Goal: Task Accomplishment & Management: Use online tool/utility

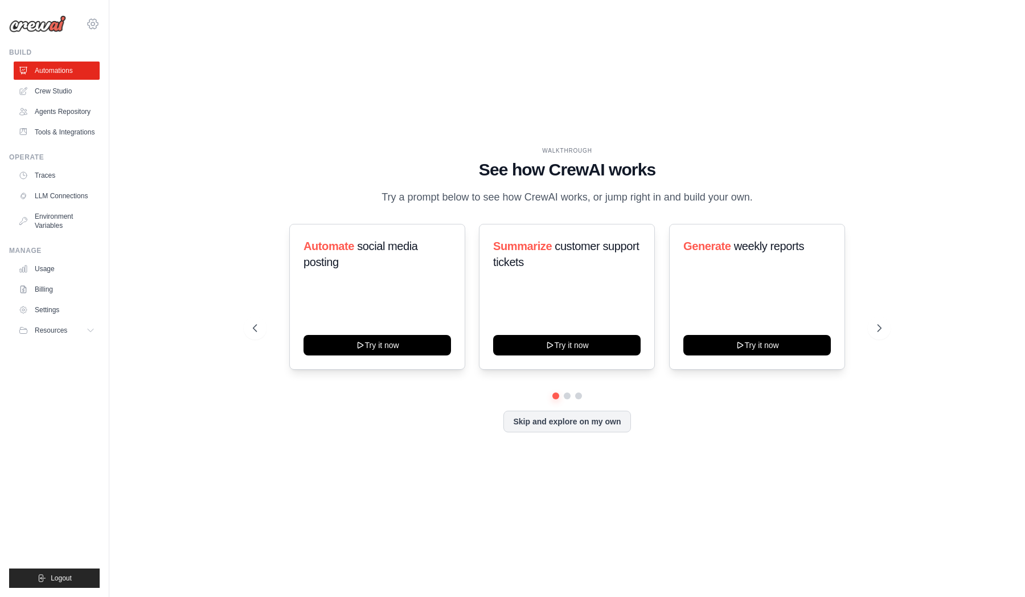
click at [92, 24] on icon at bounding box center [93, 24] width 14 height 14
click at [134, 72] on span "Settings" at bounding box center [142, 70] width 90 height 11
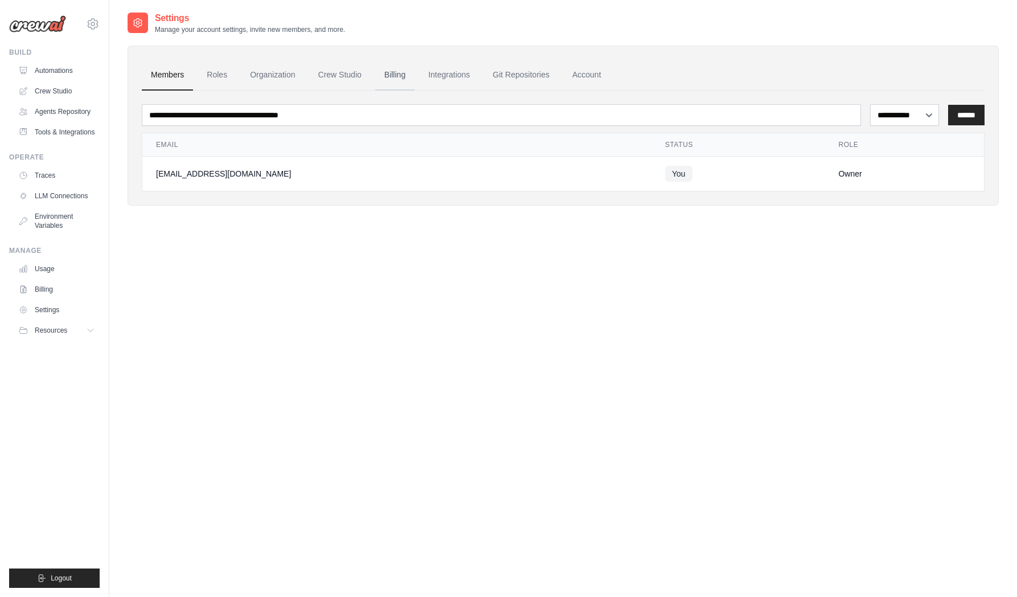
click at [378, 80] on link "Billing" at bounding box center [394, 75] width 39 height 31
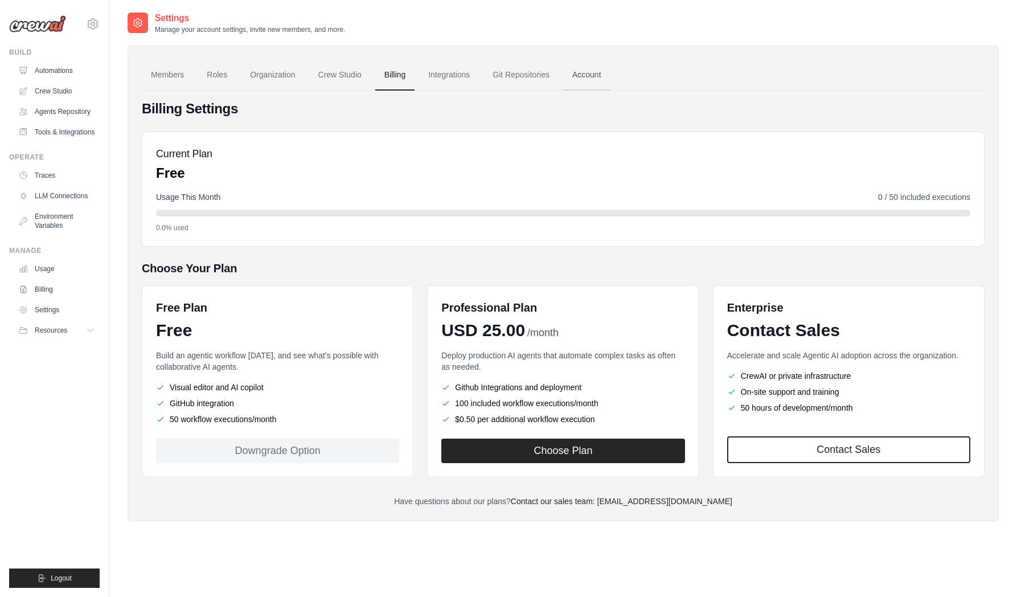
click at [579, 69] on link "Account" at bounding box center [586, 75] width 47 height 31
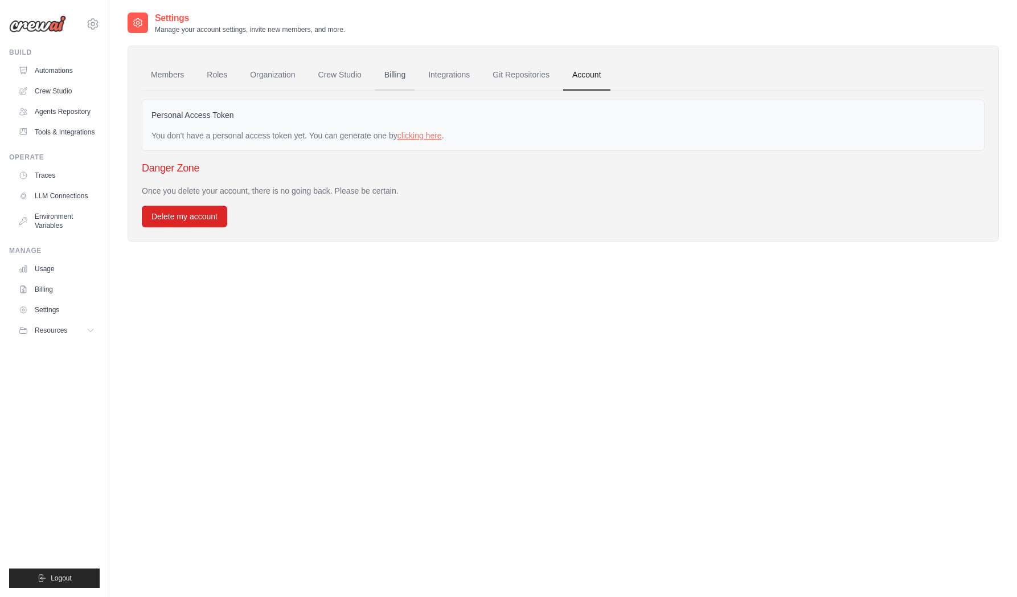
click at [391, 81] on link "Billing" at bounding box center [394, 75] width 39 height 31
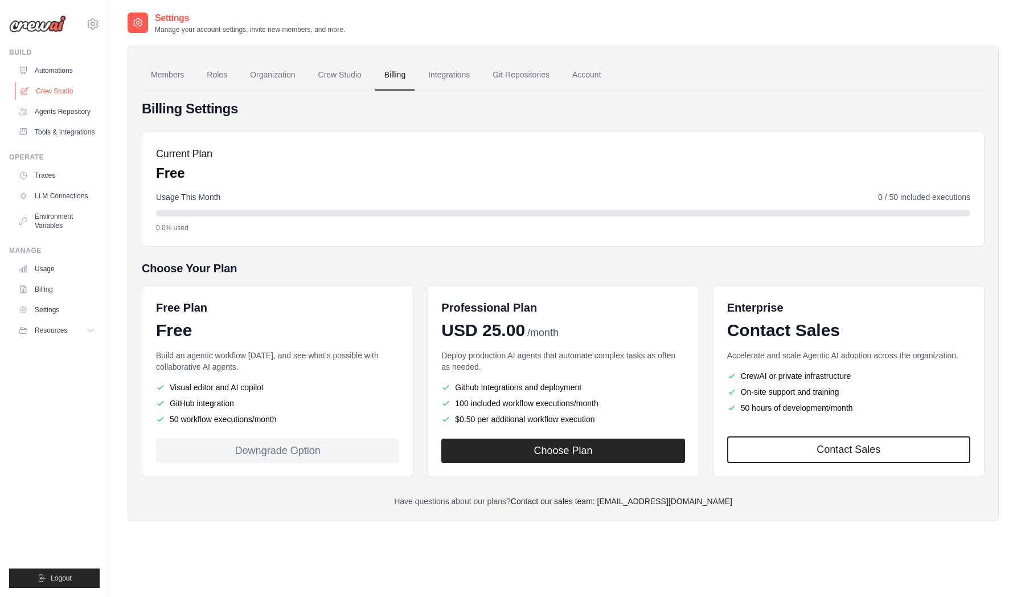
click at [55, 95] on link "Crew Studio" at bounding box center [58, 91] width 86 height 18
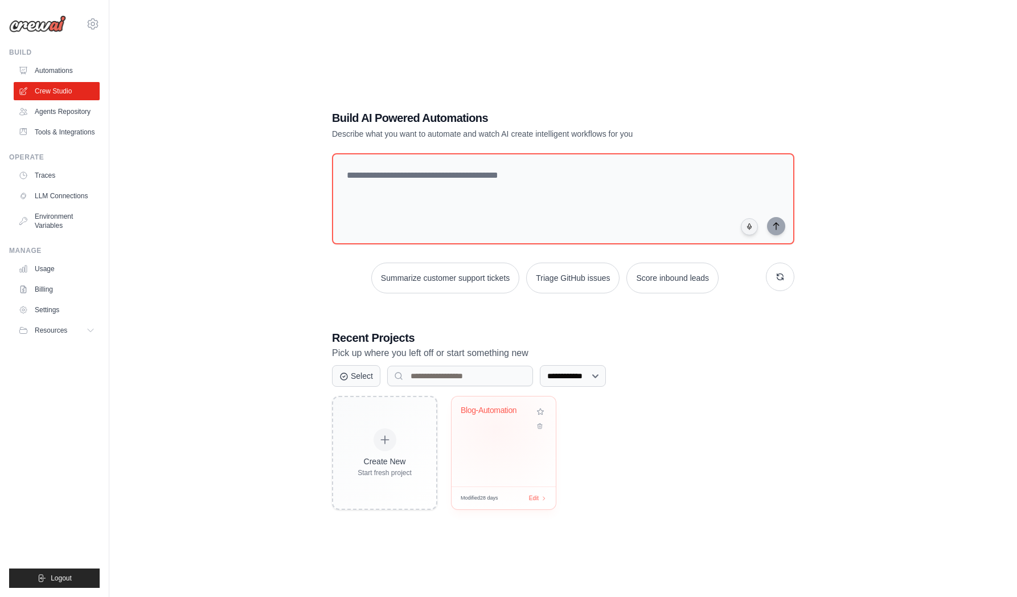
click at [497, 428] on div "Blog-Automation" at bounding box center [504, 419] width 86 height 26
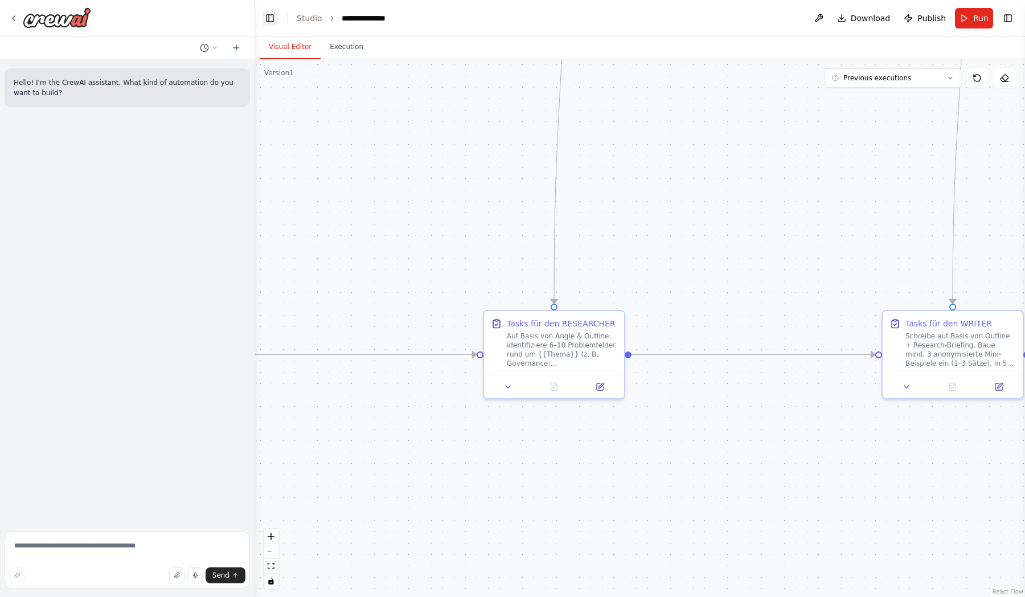
click at [267, 21] on button "Toggle Left Sidebar" at bounding box center [270, 18] width 16 height 16
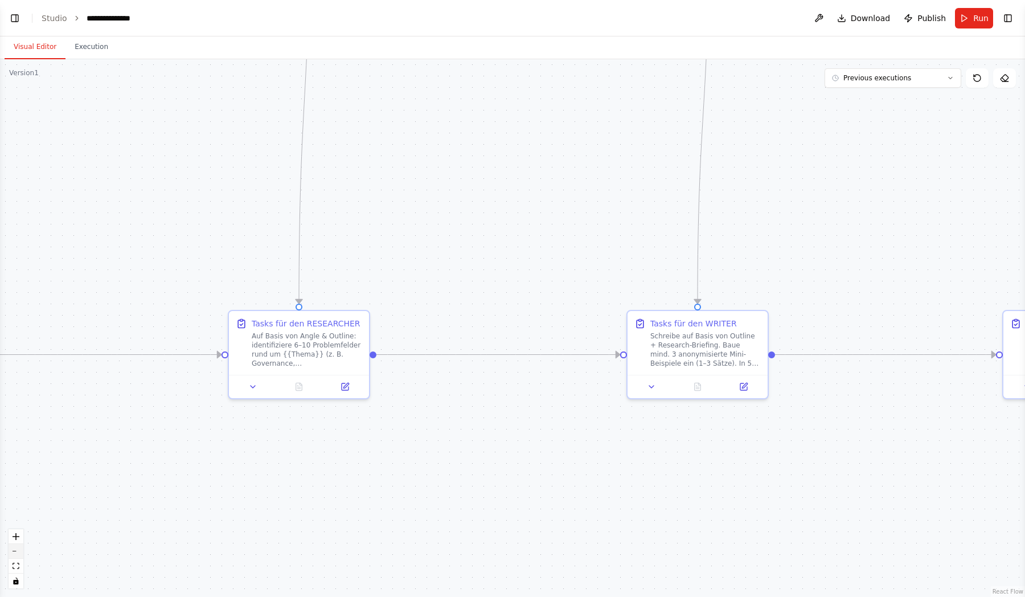
click at [17, 551] on icon "zoom out" at bounding box center [16, 551] width 7 height 1
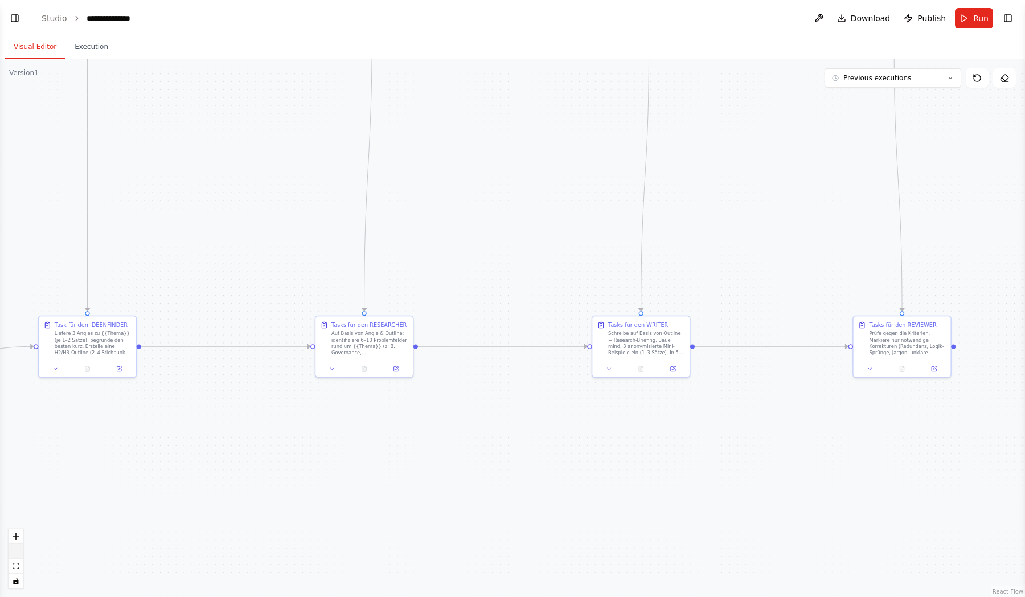
click at [17, 551] on icon "zoom out" at bounding box center [16, 551] width 7 height 1
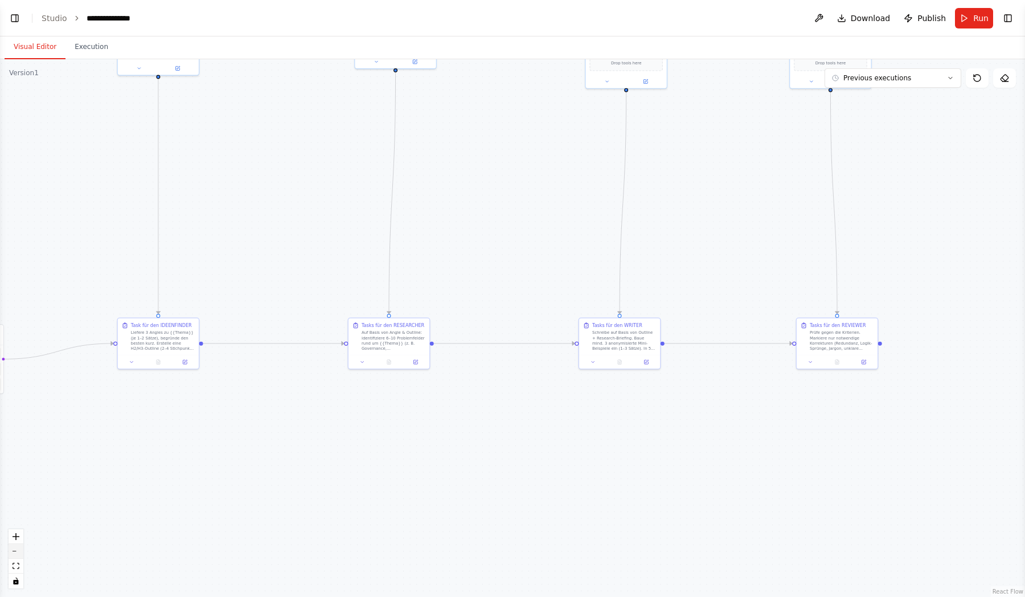
click at [17, 551] on icon "zoom out" at bounding box center [16, 551] width 7 height 1
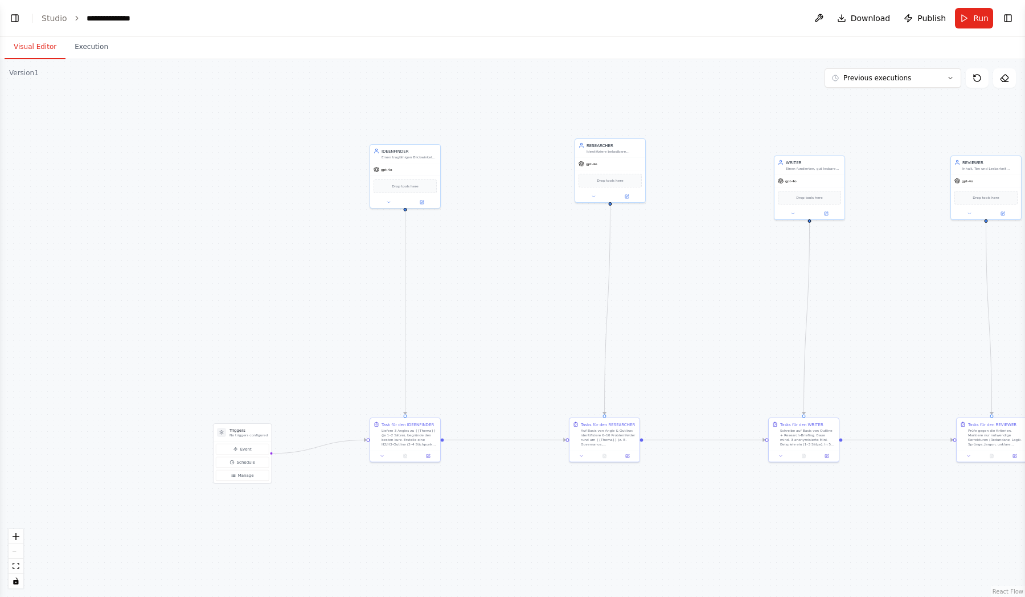
drag, startPoint x: 134, startPoint y: 440, endPoint x: 333, endPoint y: 539, distance: 221.9
click at [333, 539] on div ".deletable-edge-delete-btn { width: 20px; height: 20px; border: 0px solid #ffff…" at bounding box center [512, 328] width 1025 height 538
click at [943, 76] on button "Previous executions" at bounding box center [893, 77] width 137 height 19
click at [14, 19] on button "Toggle Left Sidebar" at bounding box center [15, 18] width 16 height 16
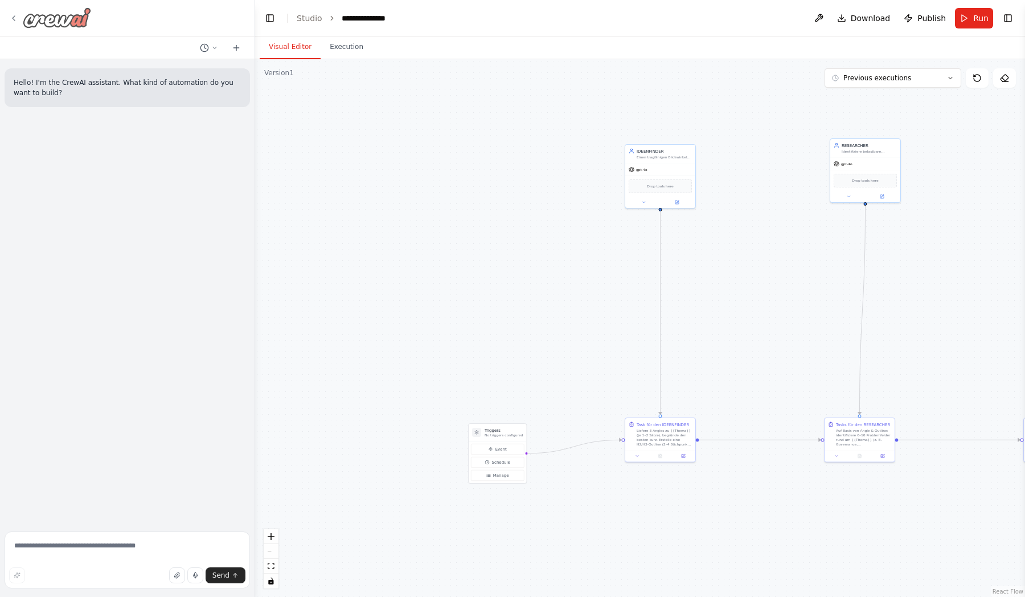
click at [16, 17] on icon at bounding box center [13, 18] width 9 height 9
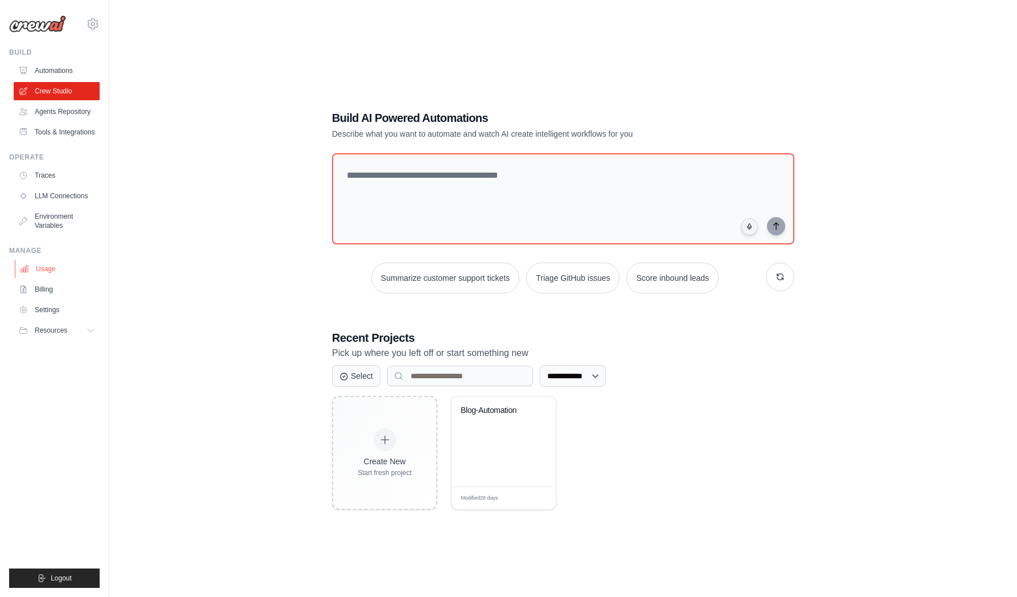
click at [51, 274] on link "Usage" at bounding box center [58, 269] width 86 height 18
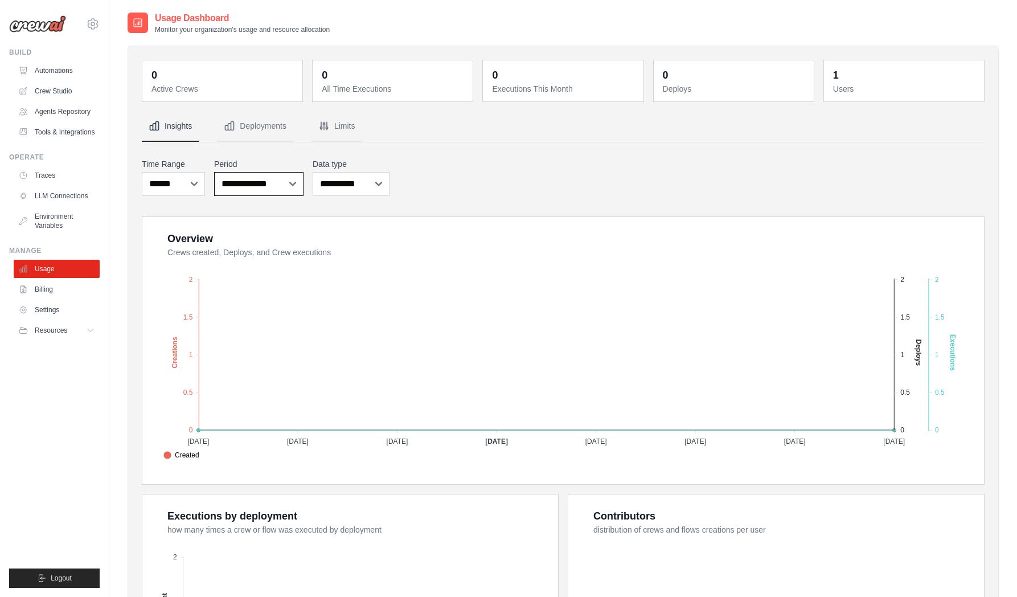
select select "**********"
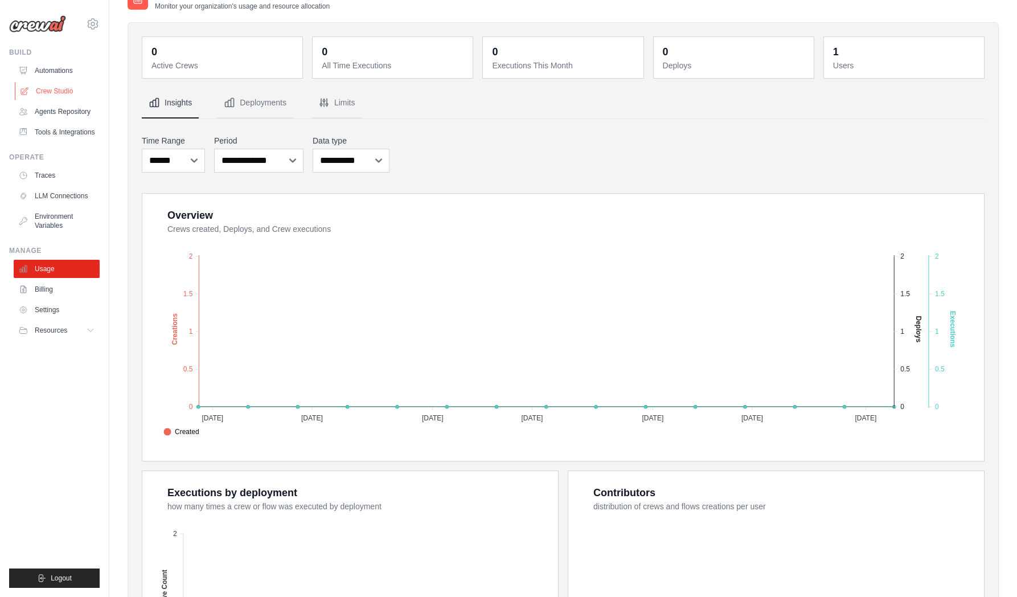
click at [69, 95] on link "Crew Studio" at bounding box center [58, 91] width 86 height 18
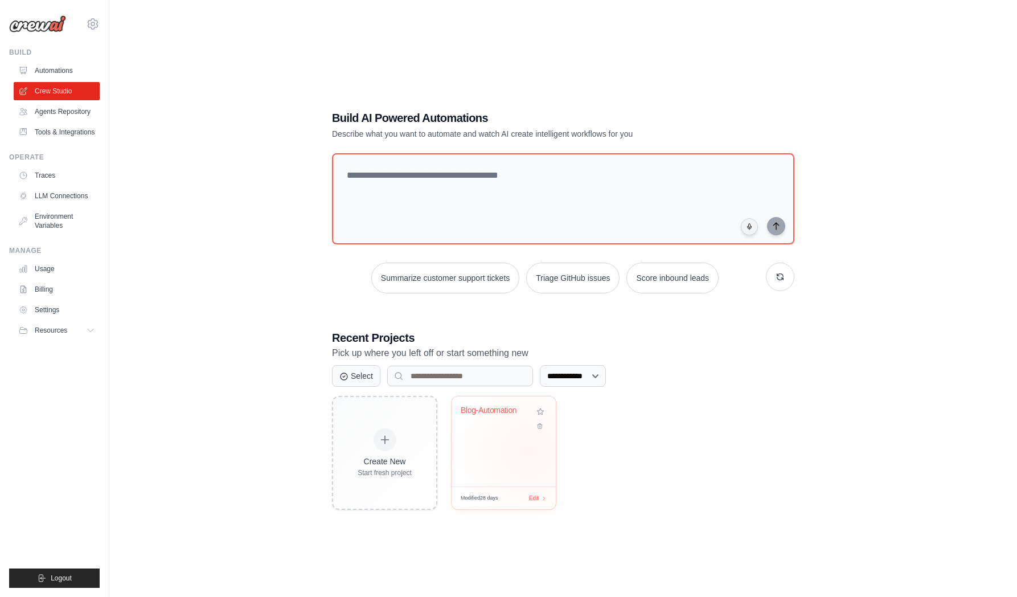
click at [526, 456] on div "Blog-Automation" at bounding box center [504, 441] width 104 height 90
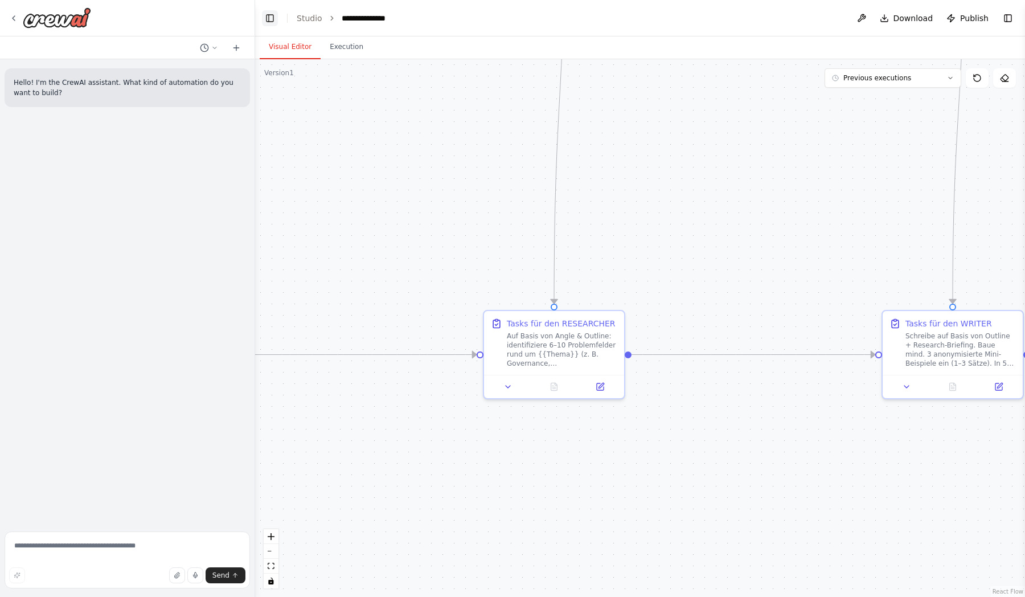
click at [274, 21] on button "Toggle Left Sidebar" at bounding box center [270, 18] width 16 height 16
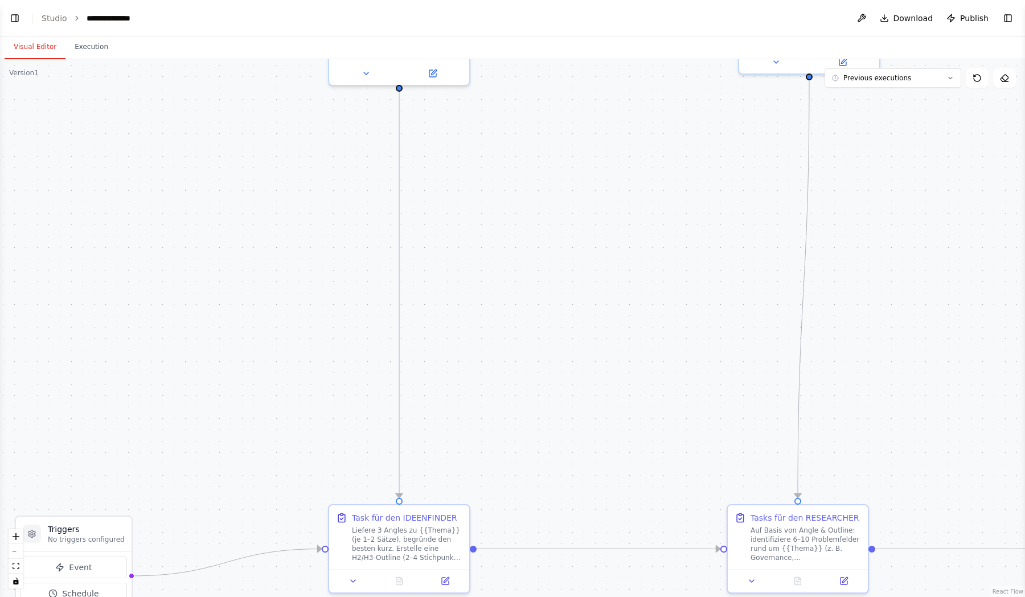
drag, startPoint x: 197, startPoint y: 206, endPoint x: 697, endPoint y: 456, distance: 559.4
click at [697, 457] on div ".deletable-edge-delete-btn { width: 20px; height: 20px; border: 0px solid #ffff…" at bounding box center [512, 328] width 1025 height 538
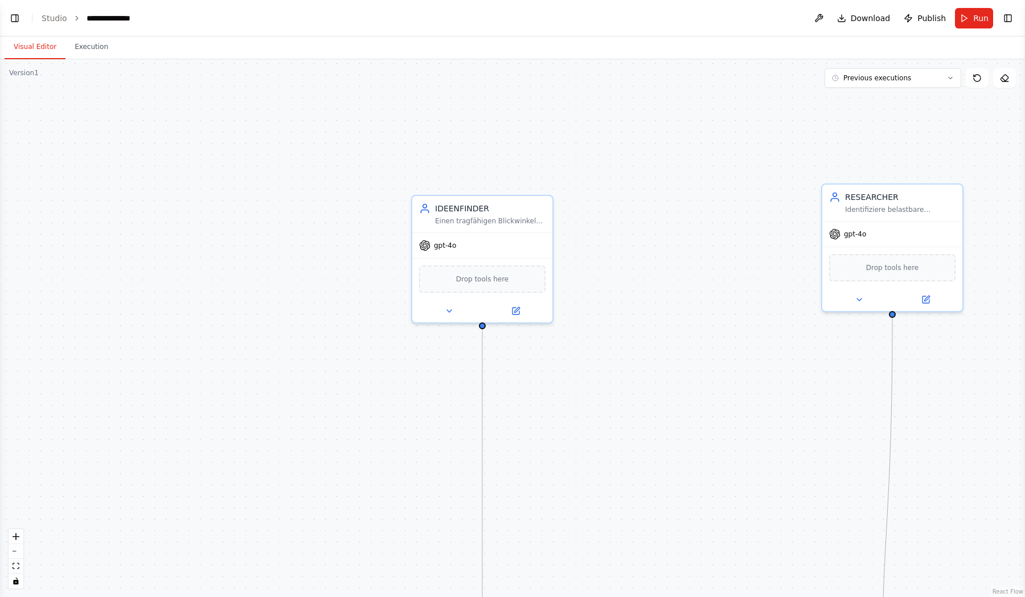
drag, startPoint x: 537, startPoint y: 318, endPoint x: 571, endPoint y: 422, distance: 109.7
click at [571, 422] on div ".deletable-edge-delete-btn { width: 20px; height: 20px; border: 0px solid #ffff…" at bounding box center [512, 328] width 1025 height 538
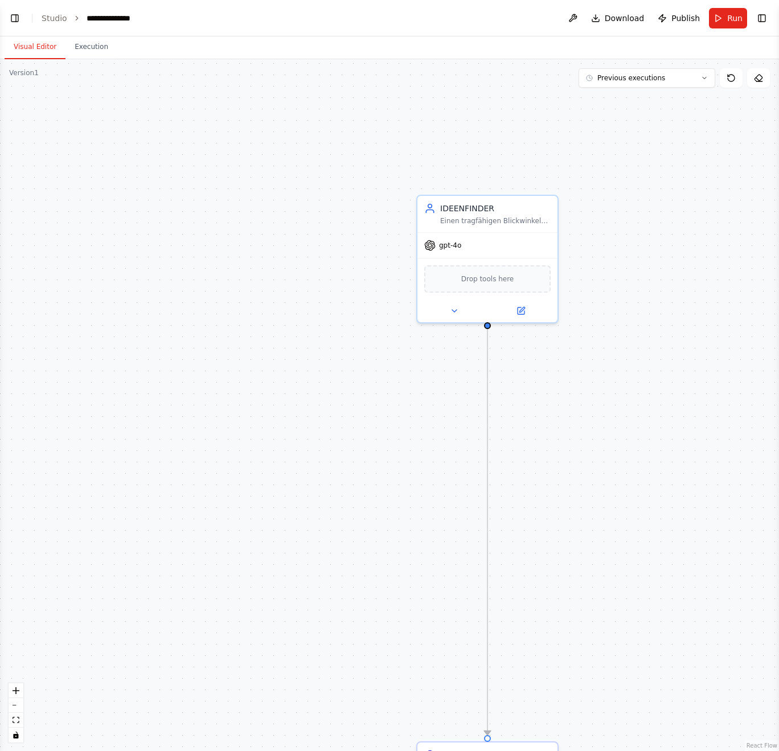
click at [581, 450] on div ".deletable-edge-delete-btn { width: 20px; height: 20px; border: 0px solid #ffff…" at bounding box center [389, 405] width 779 height 692
click at [16, 596] on button "zoom out" at bounding box center [16, 705] width 15 height 15
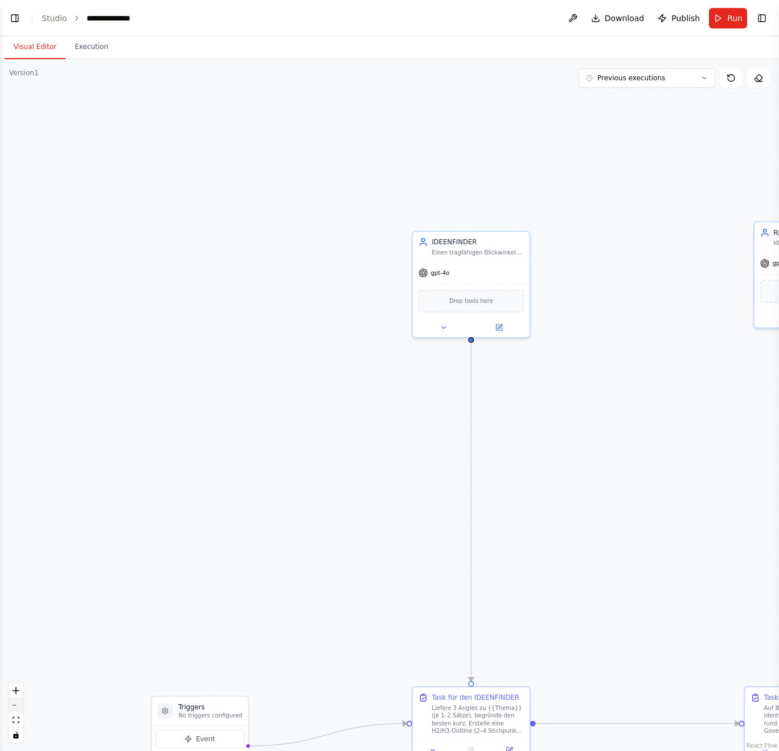
click at [16, 596] on button "zoom out" at bounding box center [16, 705] width 15 height 15
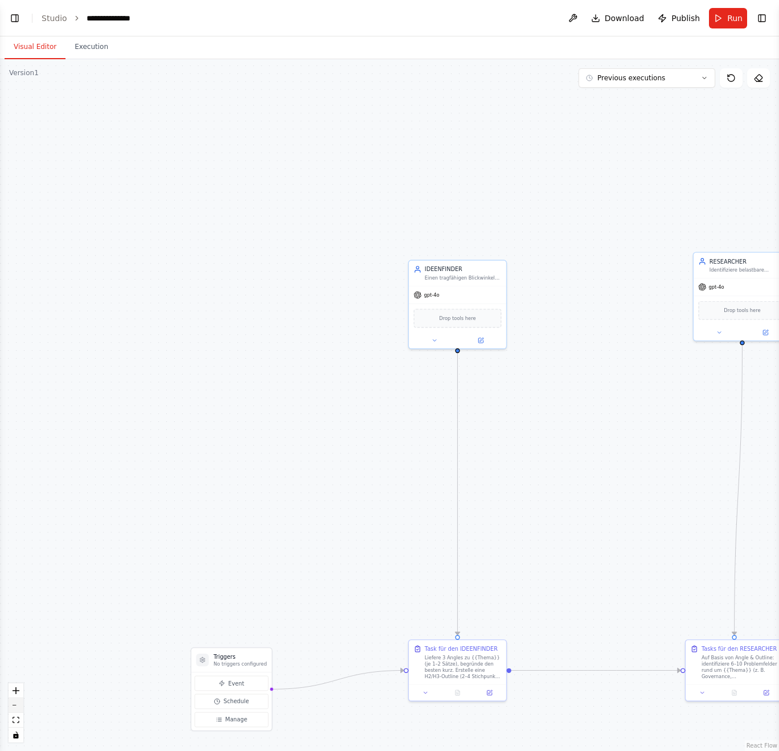
click at [16, 596] on button "zoom out" at bounding box center [16, 705] width 15 height 15
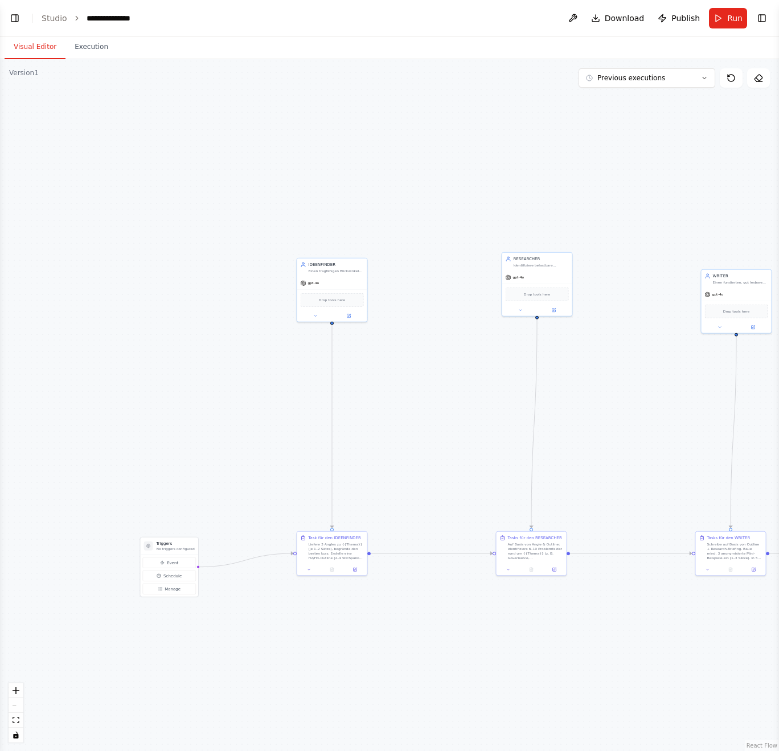
drag, startPoint x: 530, startPoint y: 484, endPoint x: 420, endPoint y: 441, distance: 117.9
click at [420, 441] on div ".deletable-edge-delete-btn { width: 20px; height: 20px; border: 0px solid #ffff…" at bounding box center [389, 405] width 779 height 692
click at [179, 592] on button "Manage" at bounding box center [169, 589] width 53 height 11
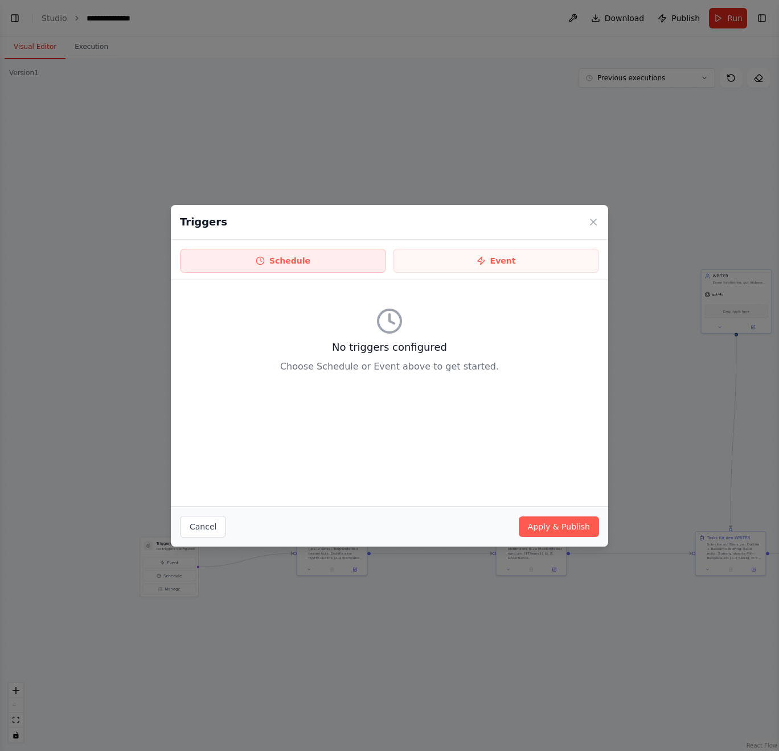
click at [322, 256] on button "Schedule" at bounding box center [283, 261] width 206 height 24
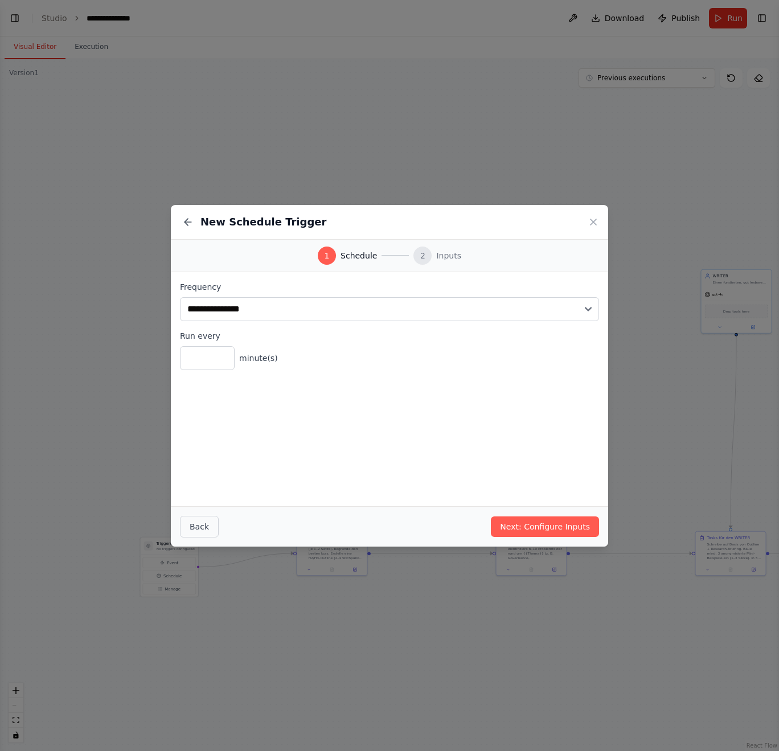
click at [212, 522] on button "Back" at bounding box center [199, 527] width 39 height 22
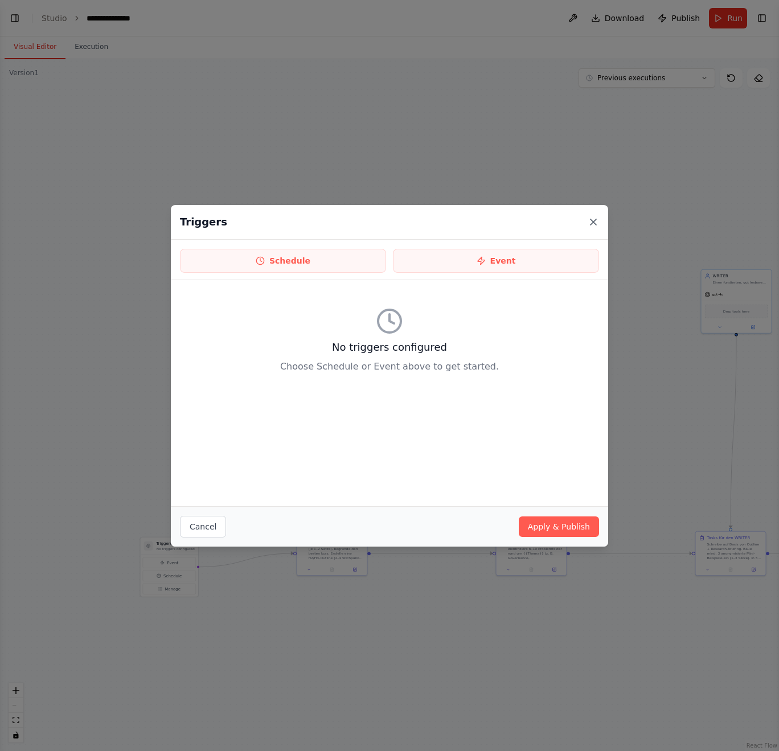
click at [594, 224] on icon at bounding box center [593, 221] width 11 height 11
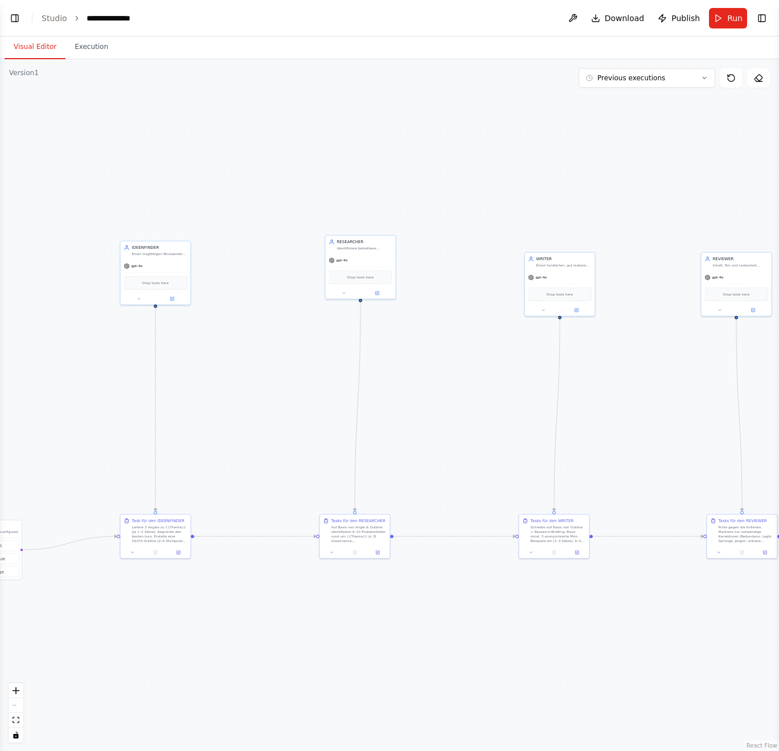
drag, startPoint x: 639, startPoint y: 388, endPoint x: 463, endPoint y: 347, distance: 180.8
click at [459, 373] on div ".deletable-edge-delete-btn { width: 20px; height: 20px; border: 0px solid #ffff…" at bounding box center [389, 405] width 779 height 692
click at [545, 310] on button at bounding box center [539, 311] width 32 height 7
click at [538, 309] on icon at bounding box center [539, 311] width 5 height 5
click at [549, 296] on span "Drop tools here" at bounding box center [556, 295] width 26 height 6
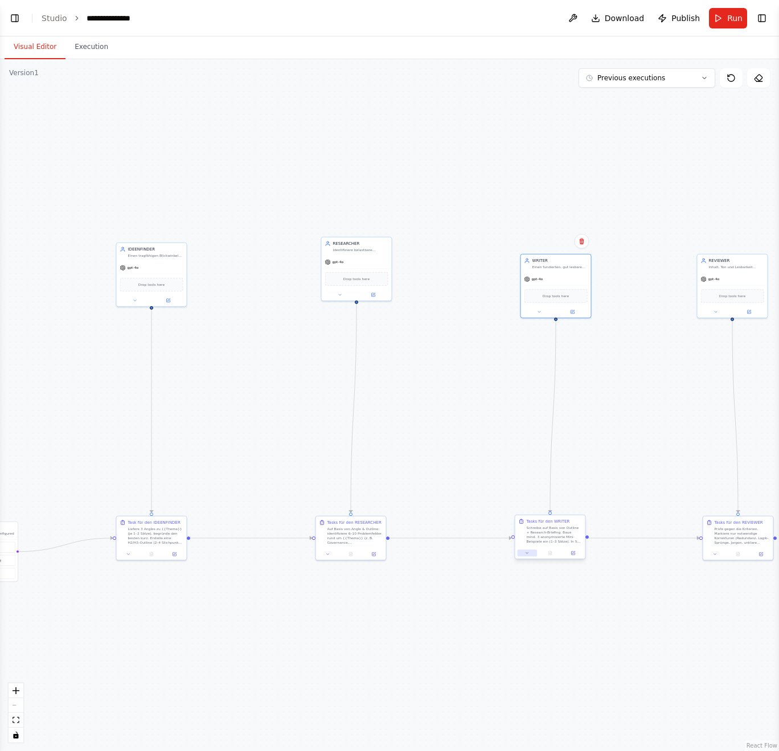
click at [528, 556] on button at bounding box center [527, 553] width 19 height 7
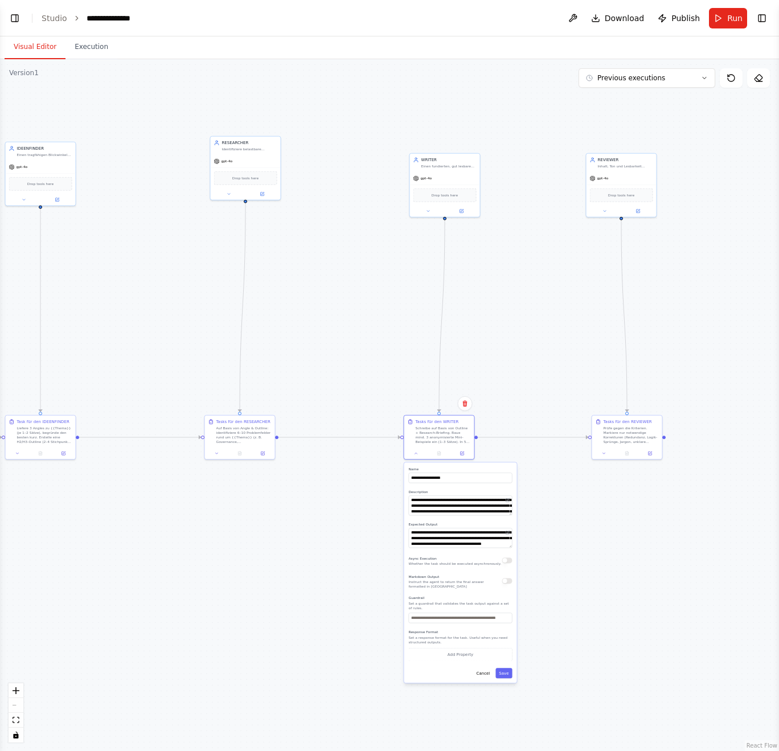
drag, startPoint x: 677, startPoint y: 501, endPoint x: 566, endPoint y: 400, distance: 150.0
click at [566, 400] on div ".deletable-edge-delete-btn { width: 20px; height: 20px; border: 0px solid #ffff…" at bounding box center [389, 405] width 779 height 692
click at [414, 451] on icon at bounding box center [416, 452] width 5 height 5
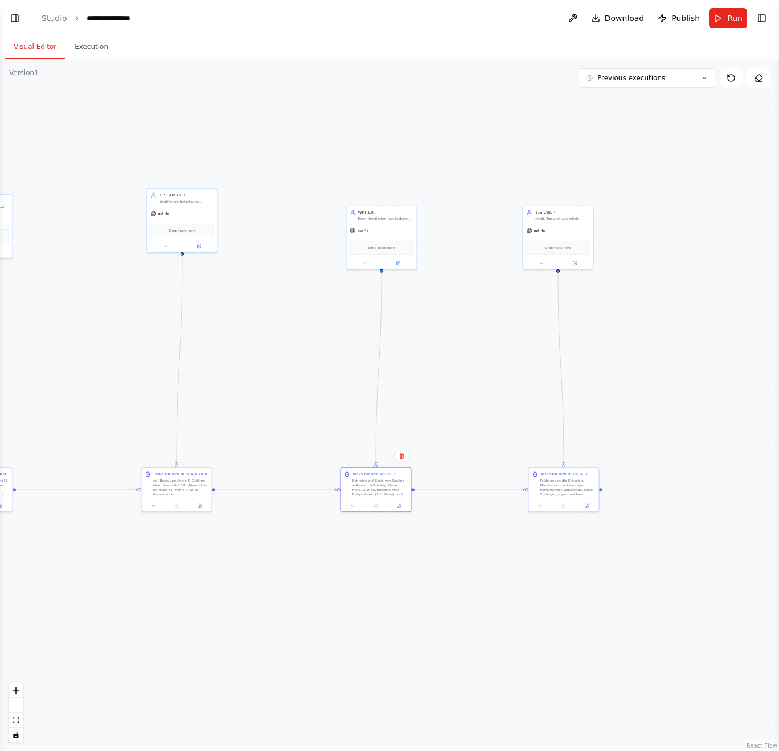
drag, startPoint x: 597, startPoint y: 269, endPoint x: 534, endPoint y: 321, distance: 82.1
click at [534, 321] on div ".deletable-edge-delete-btn { width: 20px; height: 20px; border: 0px solid #ffff…" at bounding box center [389, 405] width 779 height 692
click at [393, 246] on span "Drop tools here" at bounding box center [382, 247] width 26 height 6
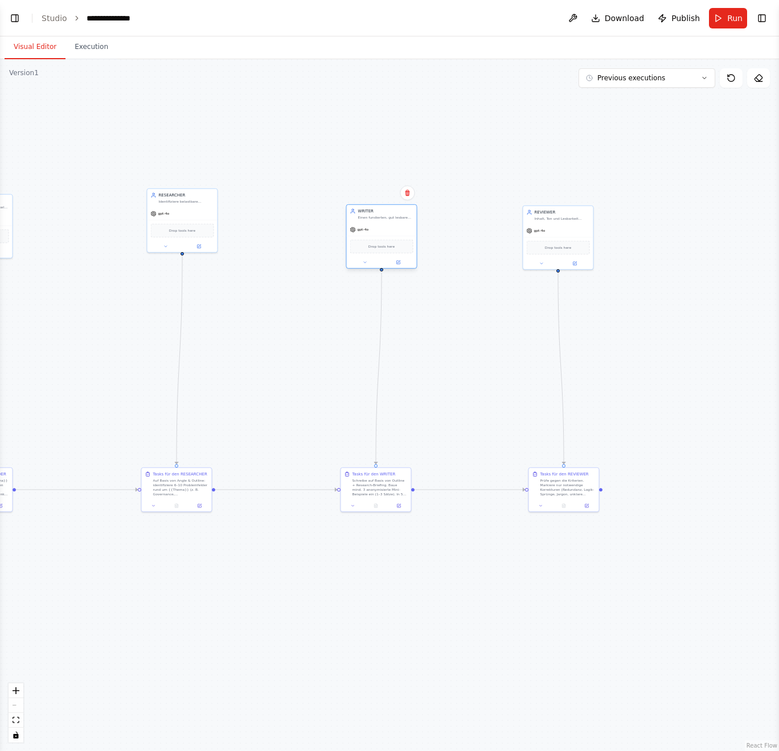
click at [370, 248] on span "Drop tools here" at bounding box center [382, 247] width 26 height 6
click at [363, 265] on button at bounding box center [365, 262] width 32 height 7
click at [403, 368] on button "LLM Settings" at bounding box center [403, 367] width 104 height 11
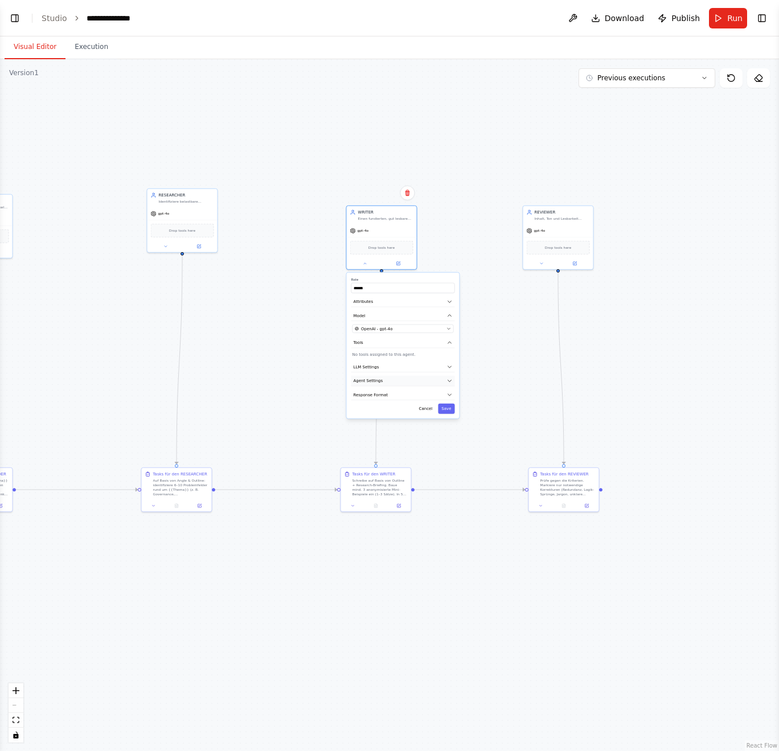
click at [402, 378] on button "Agent Settings" at bounding box center [403, 381] width 104 height 11
click at [440, 554] on button "Response Format" at bounding box center [403, 555] width 104 height 11
click at [440, 555] on button "Response Format" at bounding box center [403, 555] width 104 height 11
click at [433, 369] on button "LLM Settings" at bounding box center [403, 367] width 104 height 11
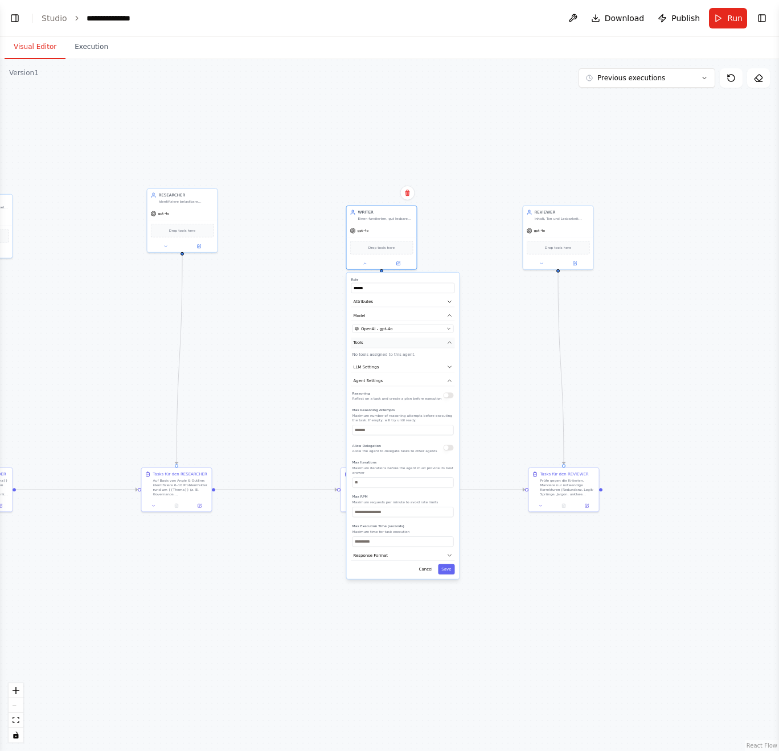
click at [416, 345] on button "Tools" at bounding box center [403, 343] width 104 height 11
click at [415, 300] on button "Attributes" at bounding box center [403, 302] width 104 height 11
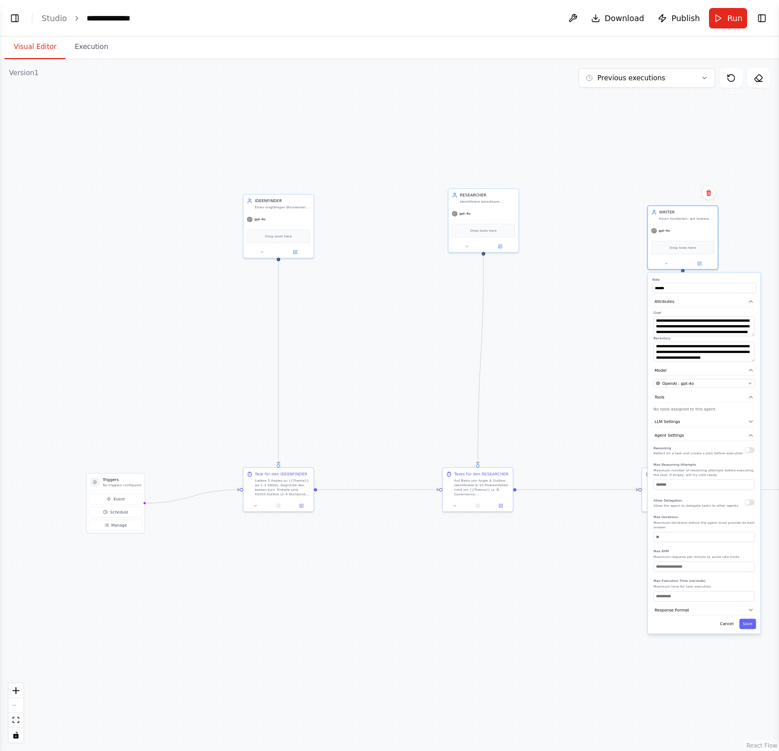
drag, startPoint x: 240, startPoint y: 285, endPoint x: 610, endPoint y: 290, distance: 369.7
click at [610, 290] on div ".deletable-edge-delete-btn { width: 20px; height: 20px; border: 0px solid #ffff…" at bounding box center [389, 405] width 779 height 692
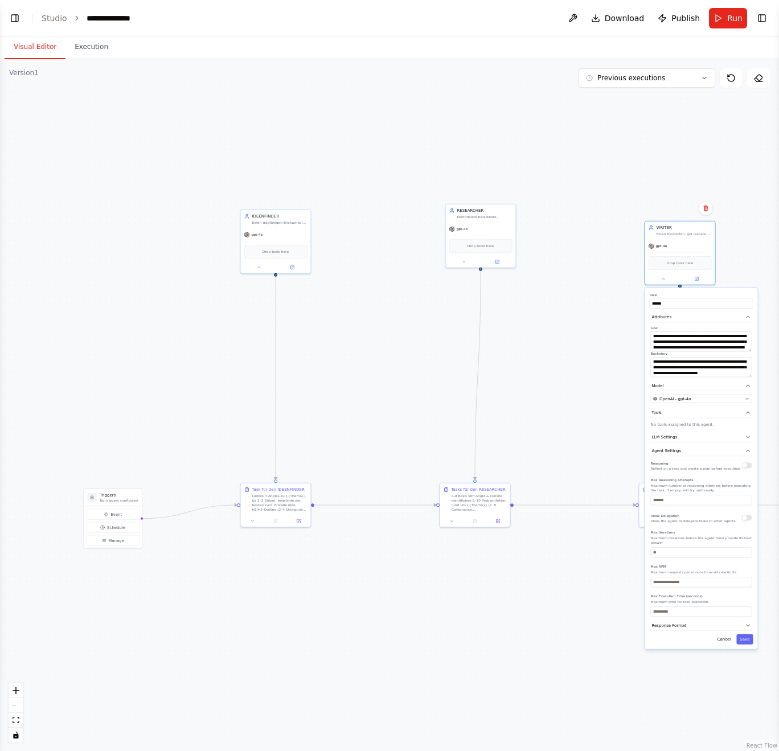
drag, startPoint x: 636, startPoint y: 228, endPoint x: 568, endPoint y: 237, distance: 69.0
click at [568, 237] on div ".deletable-edge-delete-btn { width: 20px; height: 20px; border: 0px solid #ffff…" at bounding box center [389, 405] width 779 height 692
click at [762, 13] on button "Toggle Right Sidebar" at bounding box center [762, 18] width 16 height 16
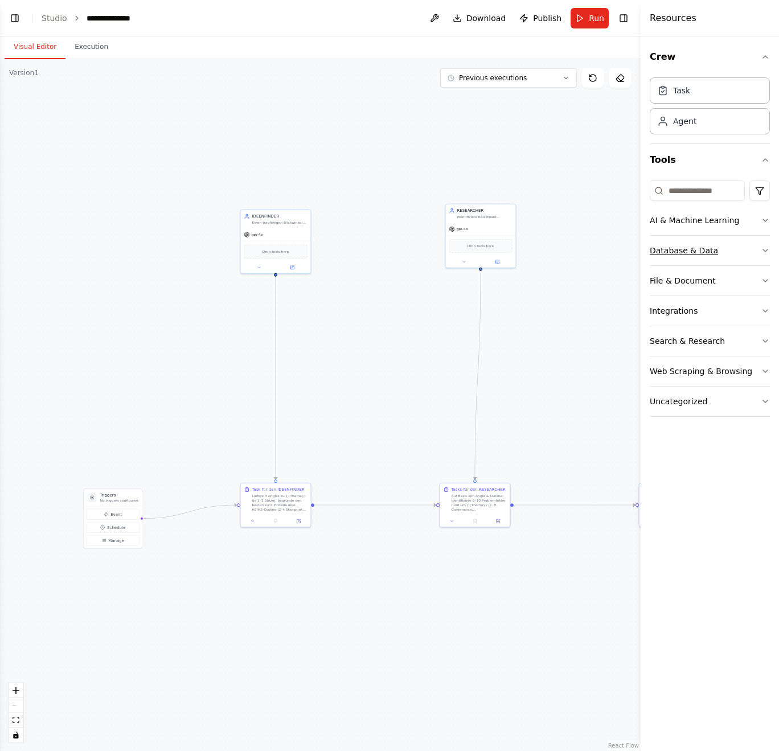
click at [763, 241] on button "Database & Data" at bounding box center [710, 251] width 120 height 30
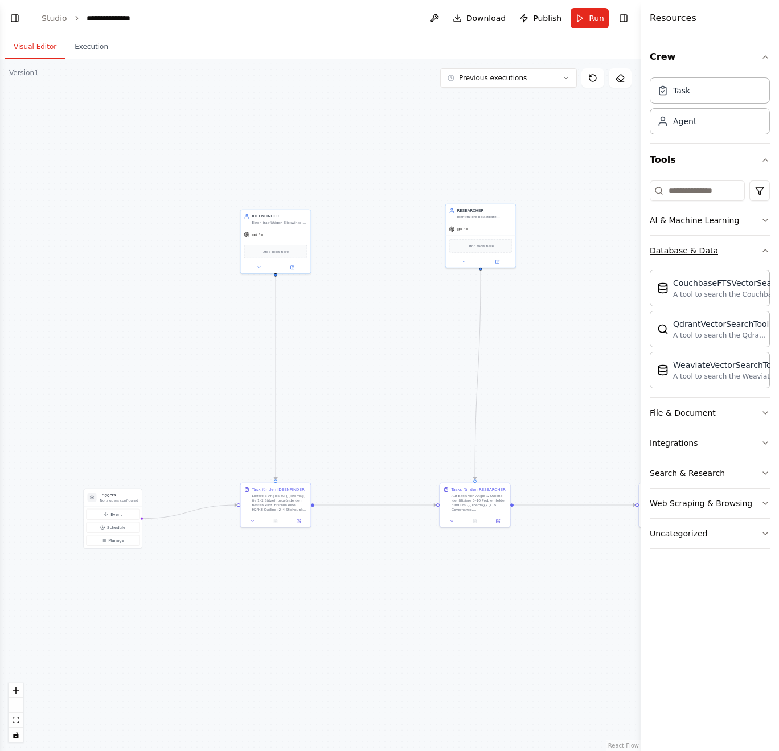
click at [764, 244] on button "Database & Data" at bounding box center [710, 251] width 120 height 30
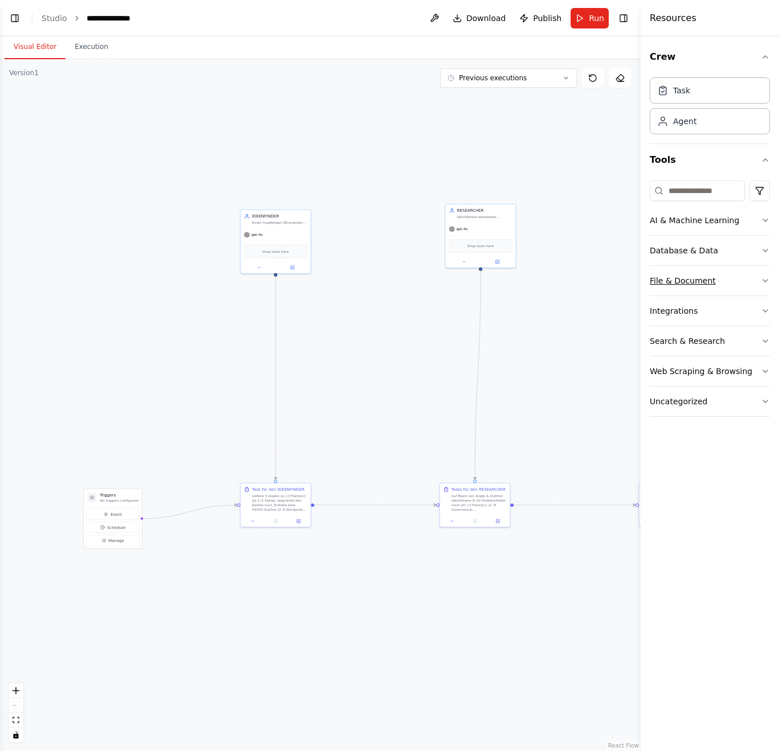
click at [763, 278] on icon "button" at bounding box center [765, 280] width 9 height 9
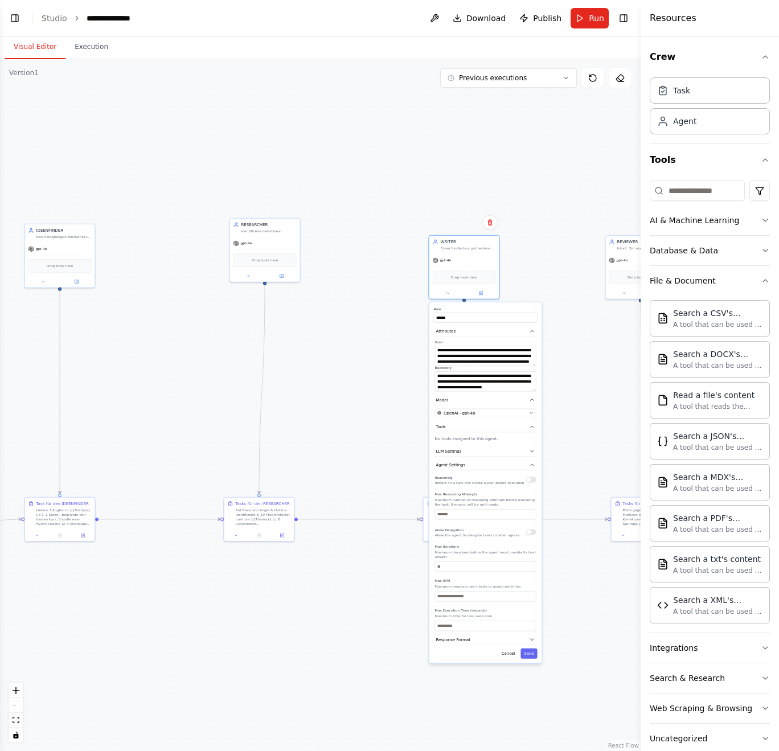
drag, startPoint x: 578, startPoint y: 335, endPoint x: 357, endPoint y: 350, distance: 221.5
click at [357, 350] on div ".deletable-edge-delete-btn { width: 20px; height: 20px; border: 0px solid #ffff…" at bounding box center [320, 405] width 641 height 692
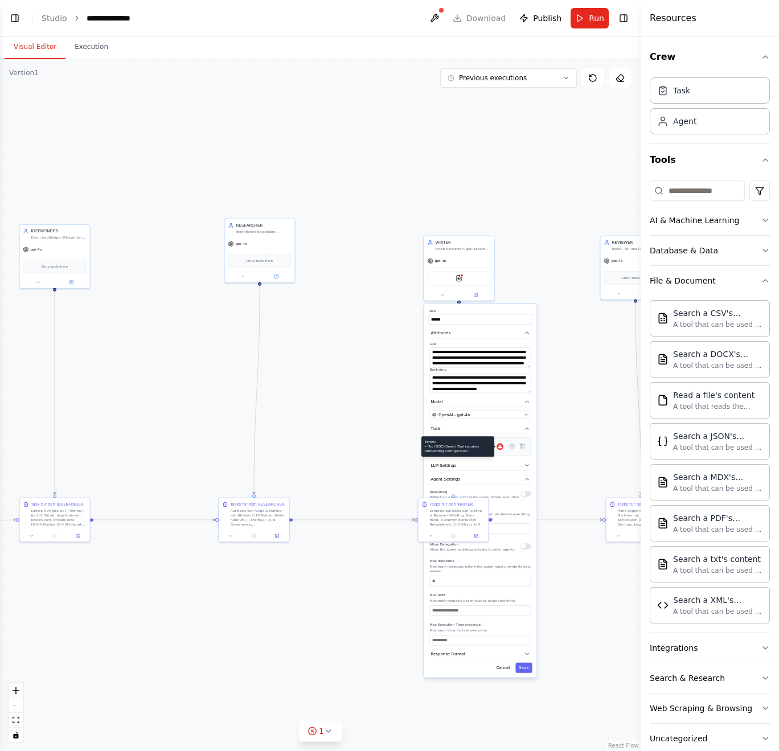
click at [498, 447] on icon at bounding box center [500, 446] width 5 height 5
click at [510, 445] on icon at bounding box center [512, 446] width 5 height 5
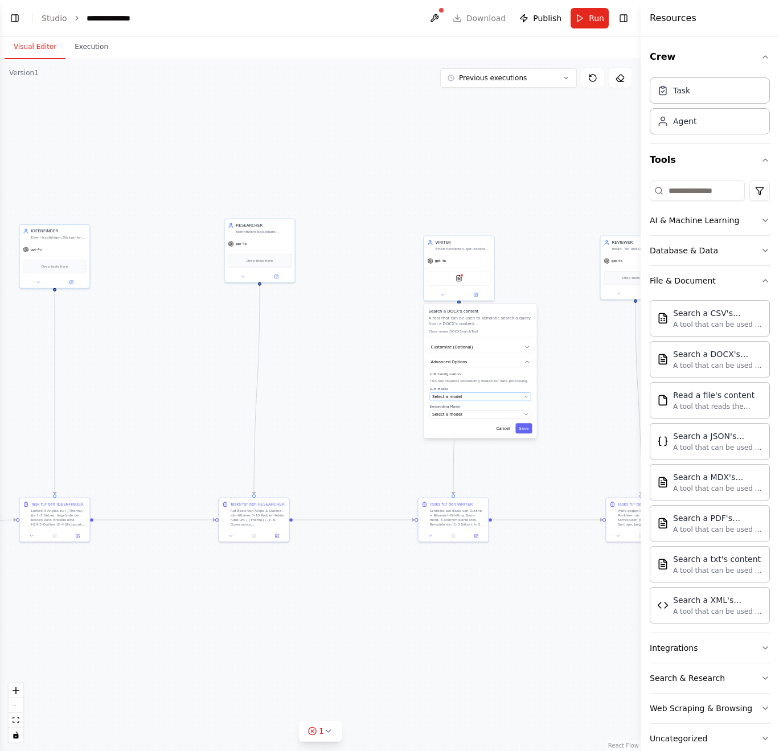
click at [493, 398] on div "Select a model" at bounding box center [476, 397] width 89 height 6
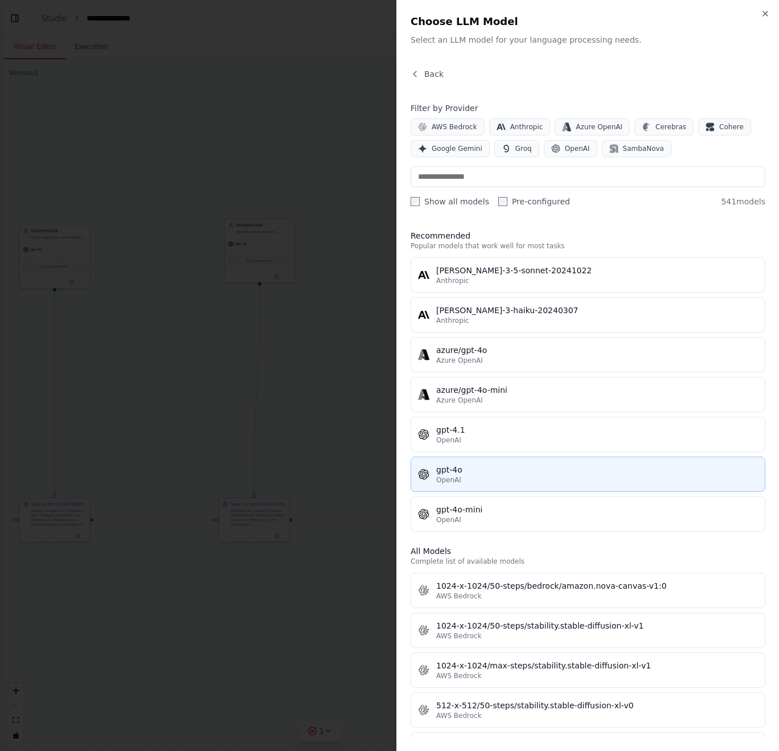
click at [508, 469] on div "gpt-4o" at bounding box center [597, 469] width 322 height 11
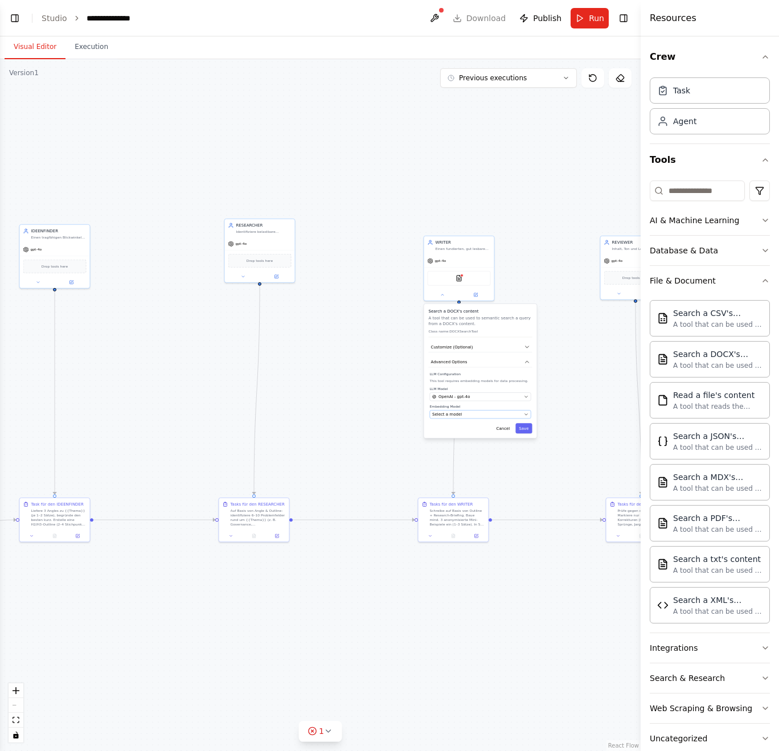
click at [490, 418] on button "Select a model" at bounding box center [480, 414] width 101 height 9
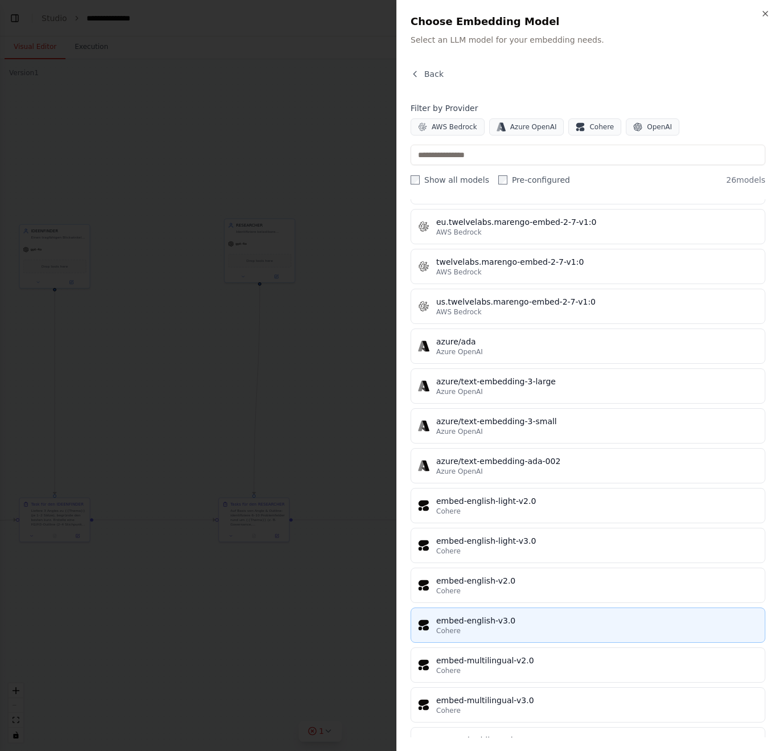
scroll to position [539, 0]
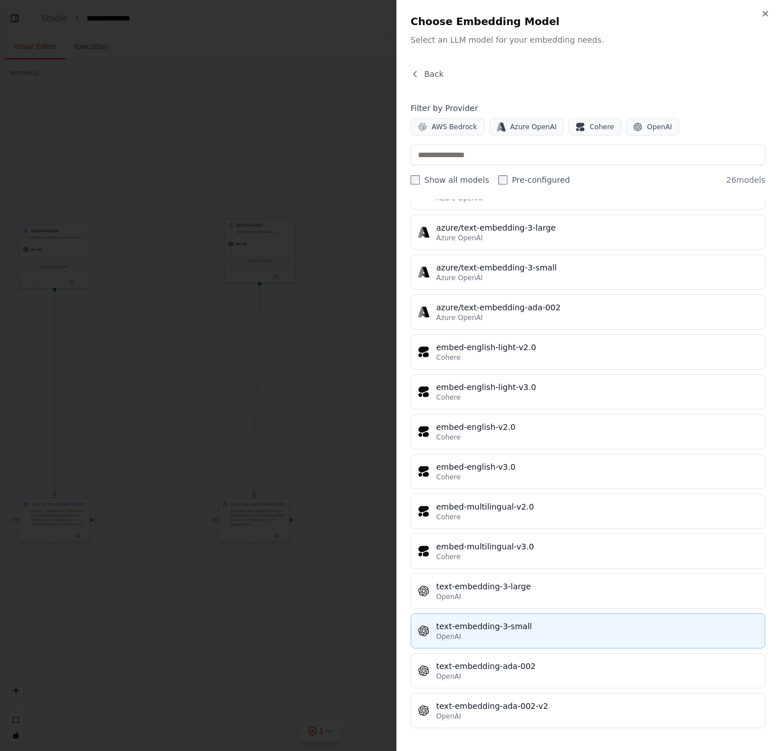
click at [605, 596] on div "text-embedding-3-small" at bounding box center [597, 626] width 322 height 11
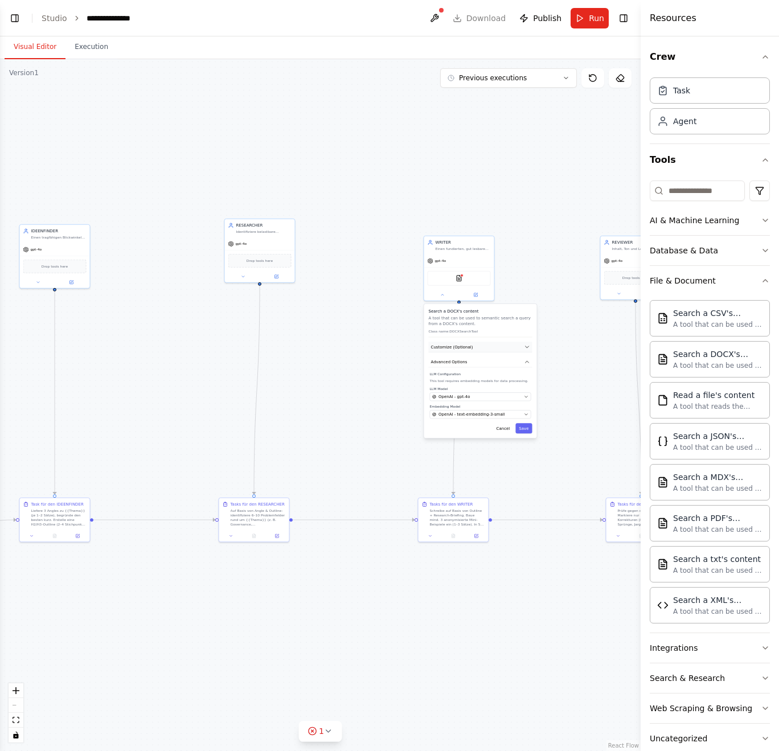
click at [530, 346] on button "Customize (Optional)" at bounding box center [481, 347] width 104 height 11
click at [527, 356] on div "Search a DOCX's content A tool that can be used to semantic search a query from…" at bounding box center [480, 371] width 113 height 134
click at [527, 359] on icon "button" at bounding box center [528, 362] width 6 height 6
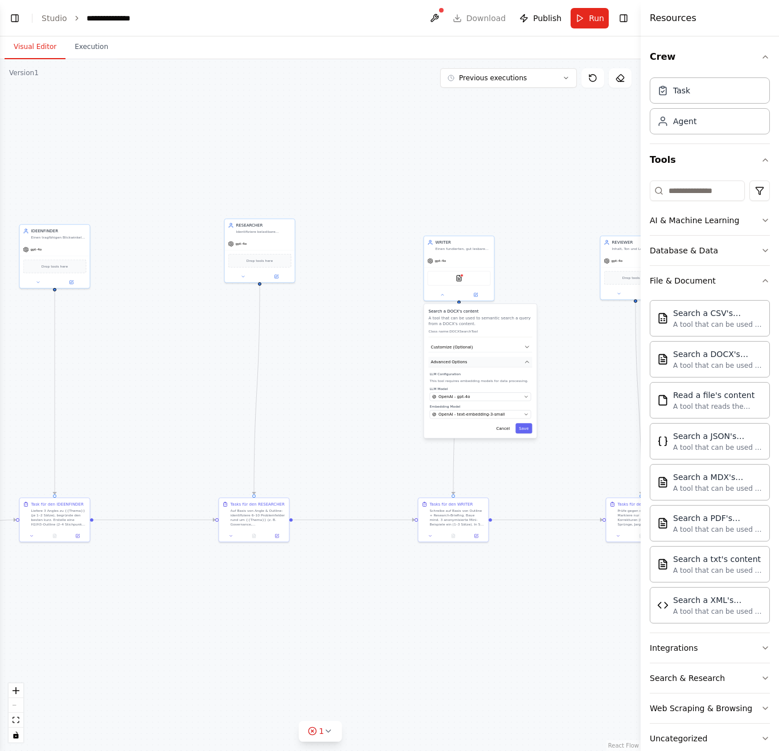
click at [527, 359] on icon "button" at bounding box center [528, 362] width 6 height 6
click at [462, 278] on div "DOCXSearchTool" at bounding box center [459, 277] width 63 height 15
click at [461, 277] on img at bounding box center [459, 277] width 7 height 7
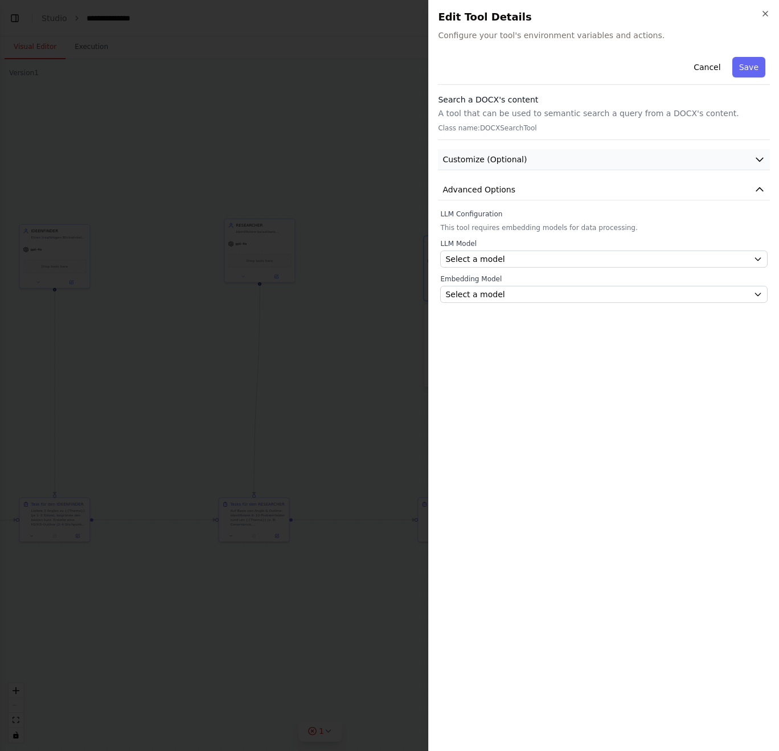
click at [518, 169] on button "Customize (Optional)" at bounding box center [604, 159] width 332 height 21
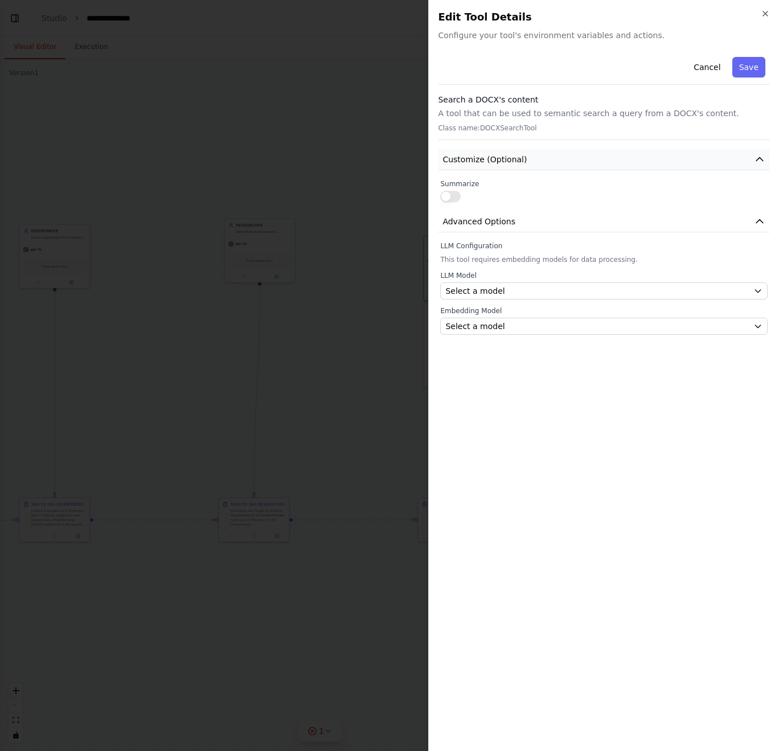
click at [520, 167] on button "Customize (Optional)" at bounding box center [604, 159] width 332 height 21
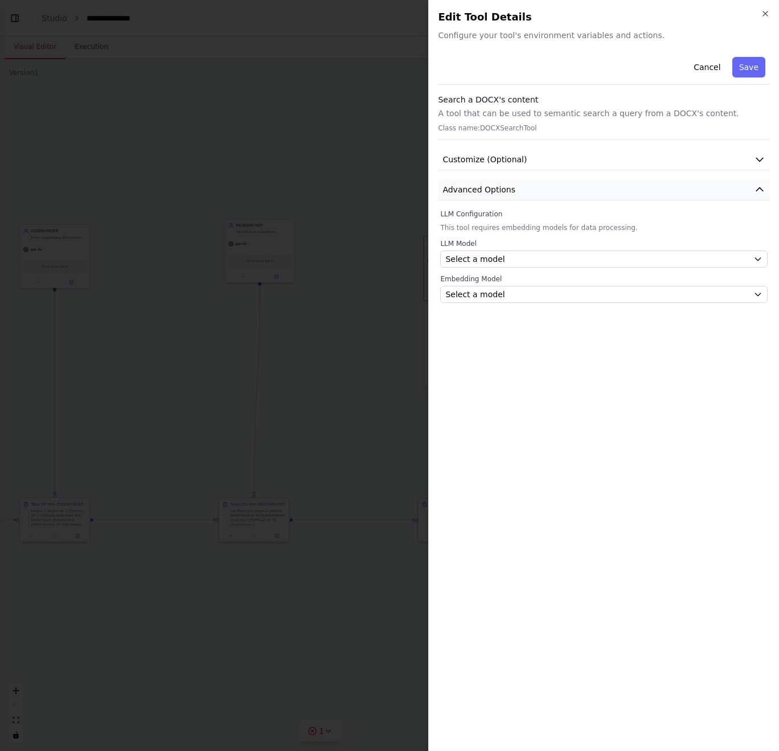
click at [519, 192] on button "Advanced Options" at bounding box center [604, 189] width 332 height 21
click at [519, 191] on button "Advanced Options" at bounding box center [604, 189] width 332 height 21
click at [762, 14] on icon "button" at bounding box center [765, 13] width 9 height 9
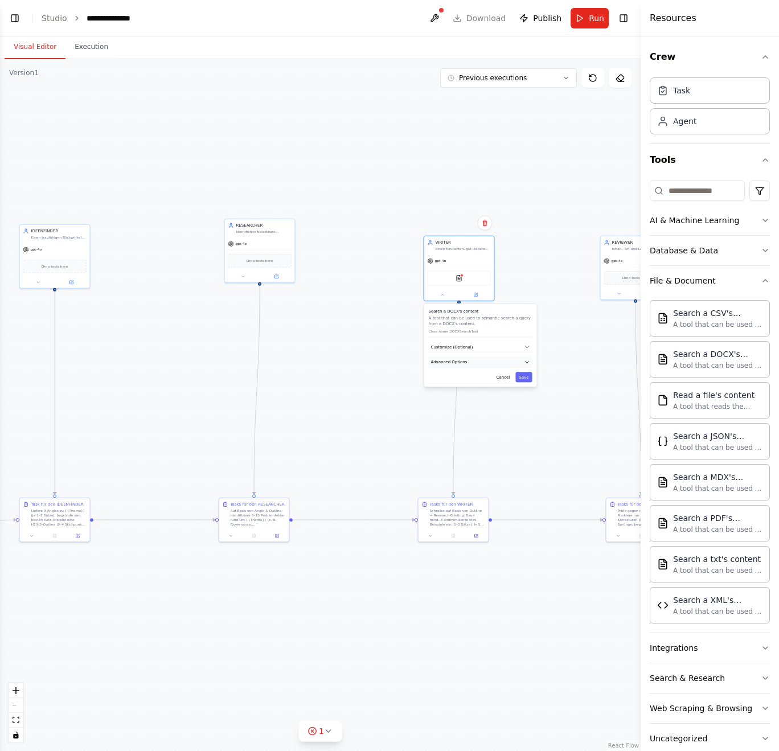
click at [515, 359] on button "Advanced Options" at bounding box center [481, 362] width 104 height 11
click at [528, 431] on button "Save" at bounding box center [523, 428] width 17 height 10
click at [529, 426] on button "Save" at bounding box center [523, 428] width 17 height 10
click at [524, 424] on button "Save" at bounding box center [523, 428] width 17 height 10
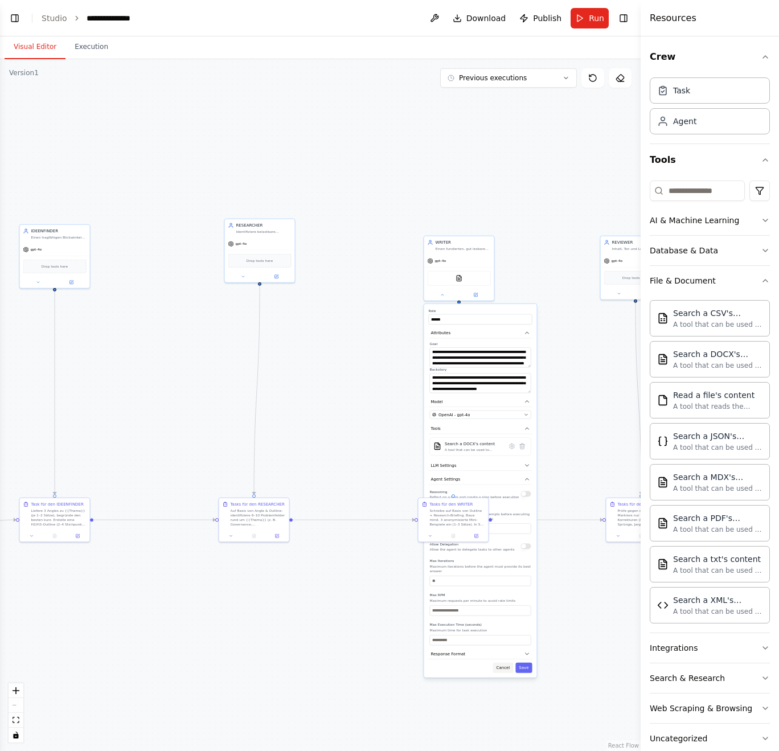
click at [500, 596] on button "Cancel" at bounding box center [503, 668] width 21 height 10
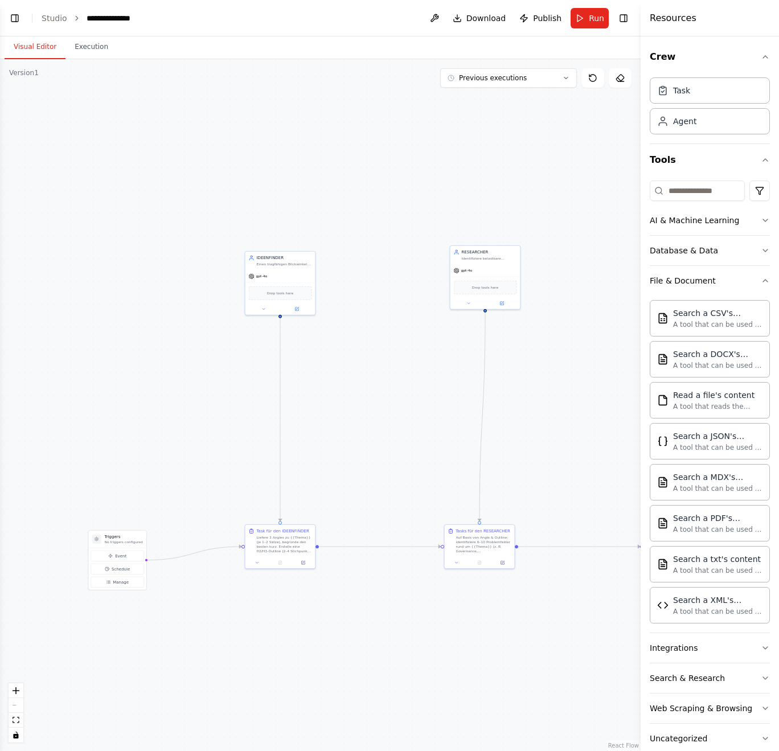
drag, startPoint x: 350, startPoint y: 386, endPoint x: 575, endPoint y: 412, distance: 227.1
click at [575, 412] on div ".deletable-edge-delete-btn { width: 20px; height: 20px; border: 0px solid #ffff…" at bounding box center [320, 405] width 641 height 692
click at [264, 306] on icon at bounding box center [263, 308] width 5 height 5
click at [308, 349] on button "Attributes" at bounding box center [302, 347] width 104 height 11
click at [346, 378] on textarea "**********" at bounding box center [301, 372] width 101 height 20
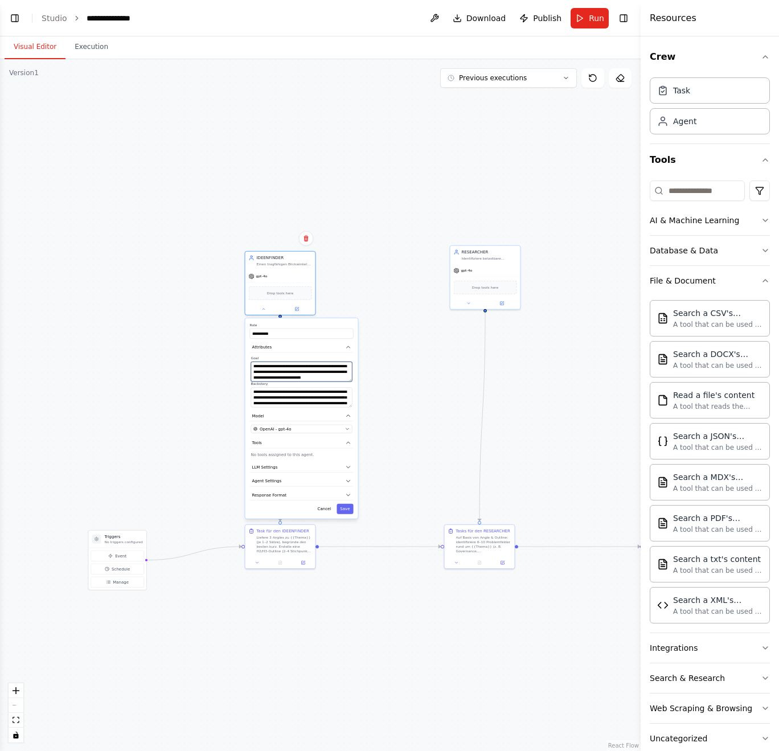
click at [346, 378] on textarea "**********" at bounding box center [301, 372] width 101 height 20
click at [351, 378] on textarea "**********" at bounding box center [301, 372] width 101 height 20
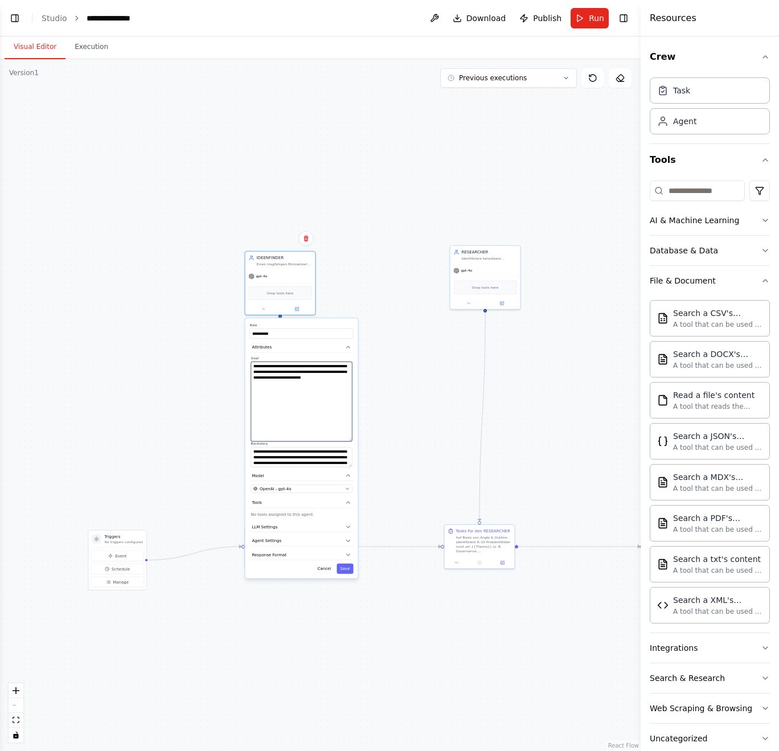
drag, startPoint x: 351, startPoint y: 378, endPoint x: 366, endPoint y: 437, distance: 61.6
click at [366, 437] on div ".deletable-edge-delete-btn { width: 20px; height: 20px; border: 0px solid #ffff…" at bounding box center [320, 405] width 641 height 692
click at [291, 384] on textarea "**********" at bounding box center [301, 402] width 101 height 80
drag, startPoint x: 350, startPoint y: 466, endPoint x: 378, endPoint y: 482, distance: 31.7
click at [378, 482] on div ".deletable-edge-delete-btn { width: 20px; height: 20px; border: 0px solid #ffff…" at bounding box center [320, 405] width 641 height 692
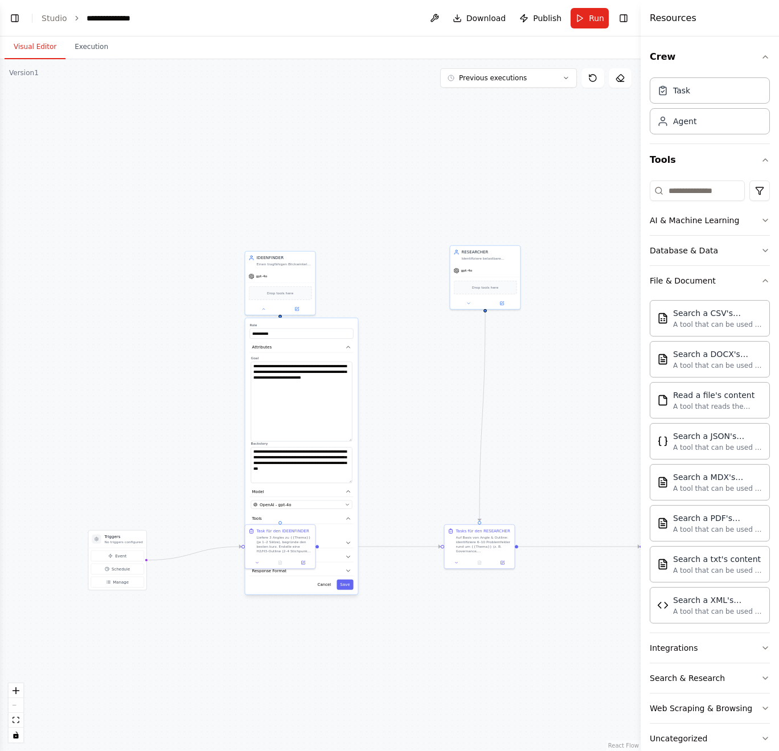
click at [387, 452] on div ".deletable-edge-delete-btn { width: 20px; height: 20px; border: 0px solid #ffff…" at bounding box center [320, 405] width 641 height 692
click at [346, 581] on button "Save" at bounding box center [345, 585] width 17 height 10
click at [460, 305] on button at bounding box center [469, 303] width 32 height 7
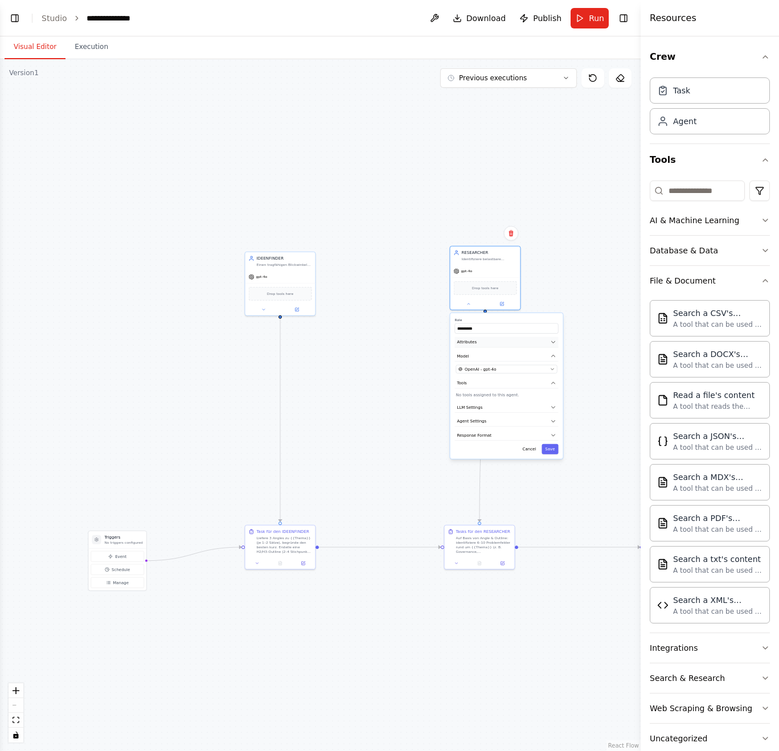
click at [554, 342] on icon "button" at bounding box center [553, 343] width 3 height 2
drag, startPoint x: 556, startPoint y: 374, endPoint x: 552, endPoint y: 385, distance: 12.1
click at [552, 385] on textarea "**********" at bounding box center [506, 372] width 101 height 31
click at [558, 414] on div "**********" at bounding box center [507, 383] width 104 height 65
click at [555, 516] on button "Save" at bounding box center [550, 517] width 17 height 10
